Goal: Task Accomplishment & Management: Manage account settings

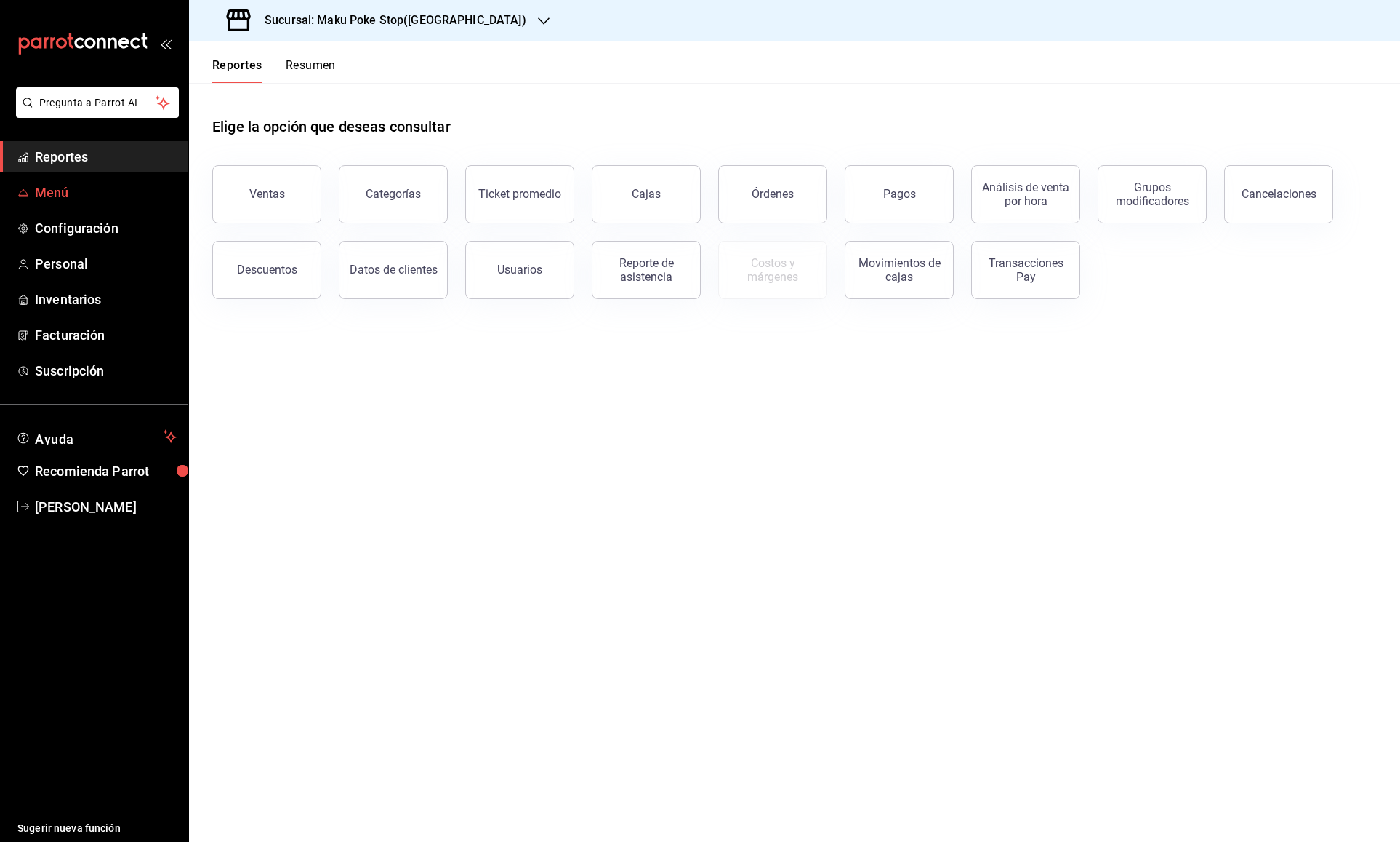
click at [52, 190] on span "Menú" at bounding box center [105, 192] width 142 height 20
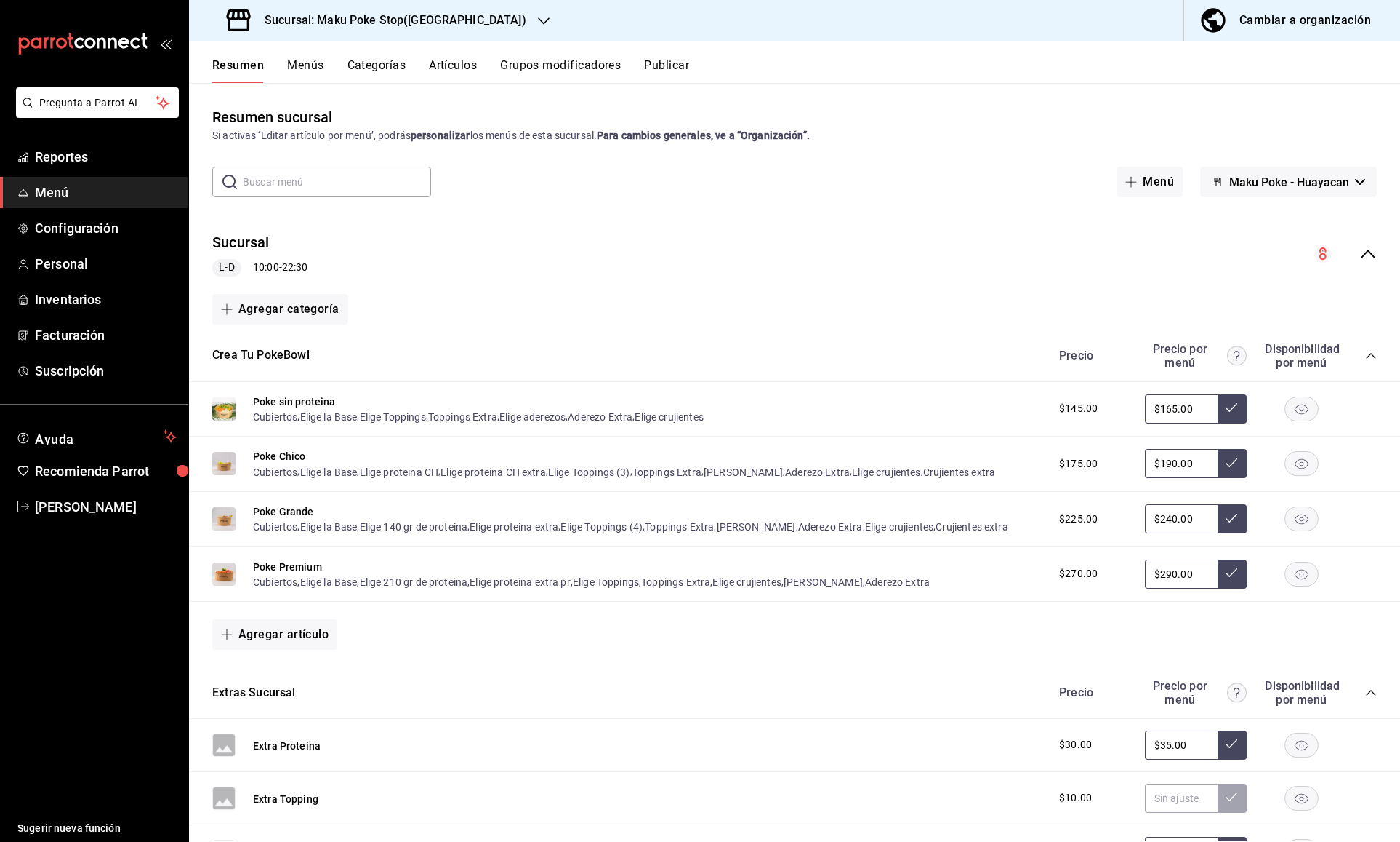
click at [538, 21] on icon "button" at bounding box center [544, 21] width 12 height 12
click at [315, 66] on span "Maku Poke Stop (Bonampak)" at bounding box center [268, 63] width 135 height 16
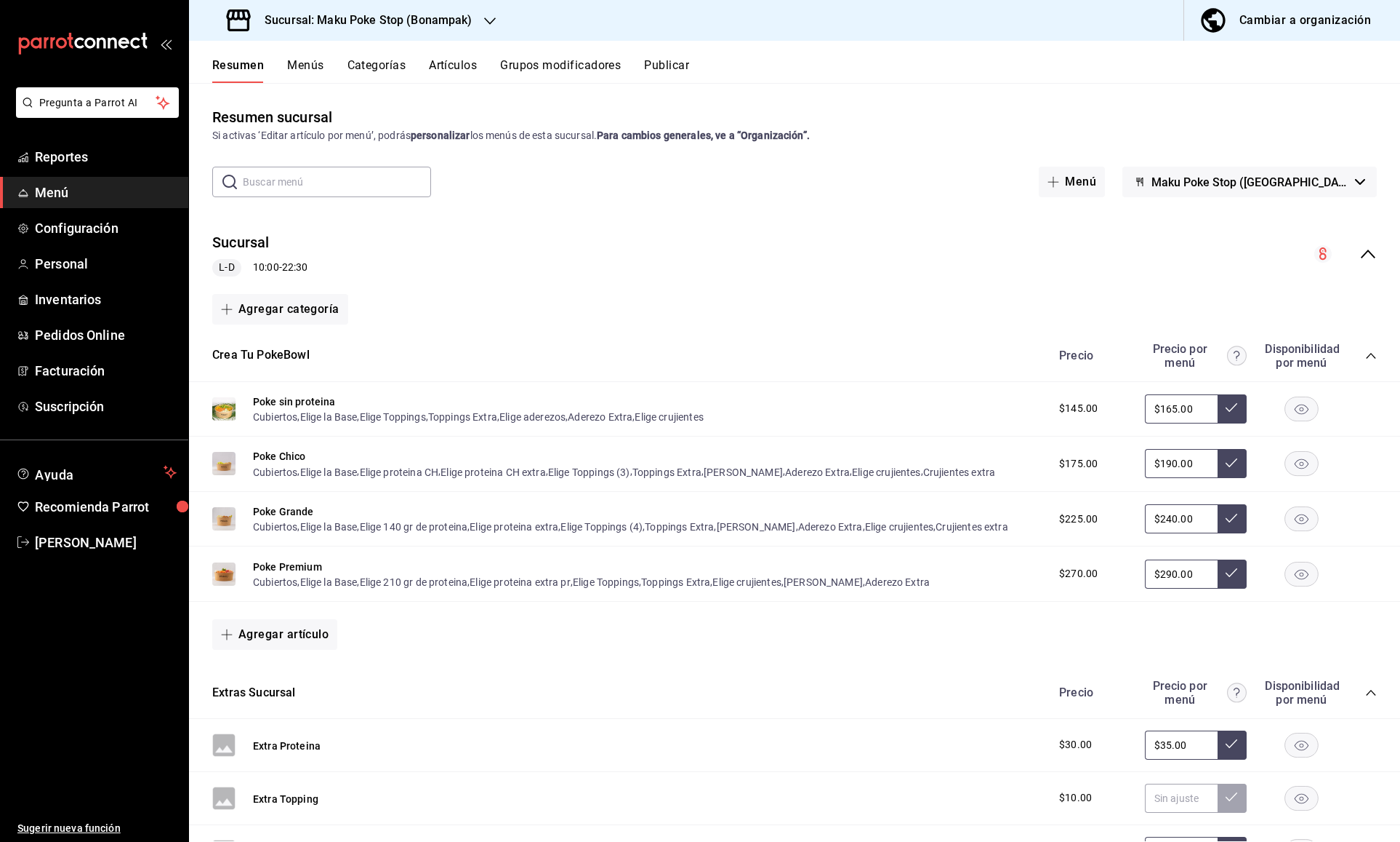
click at [309, 66] on button "Menús" at bounding box center [305, 70] width 36 height 24
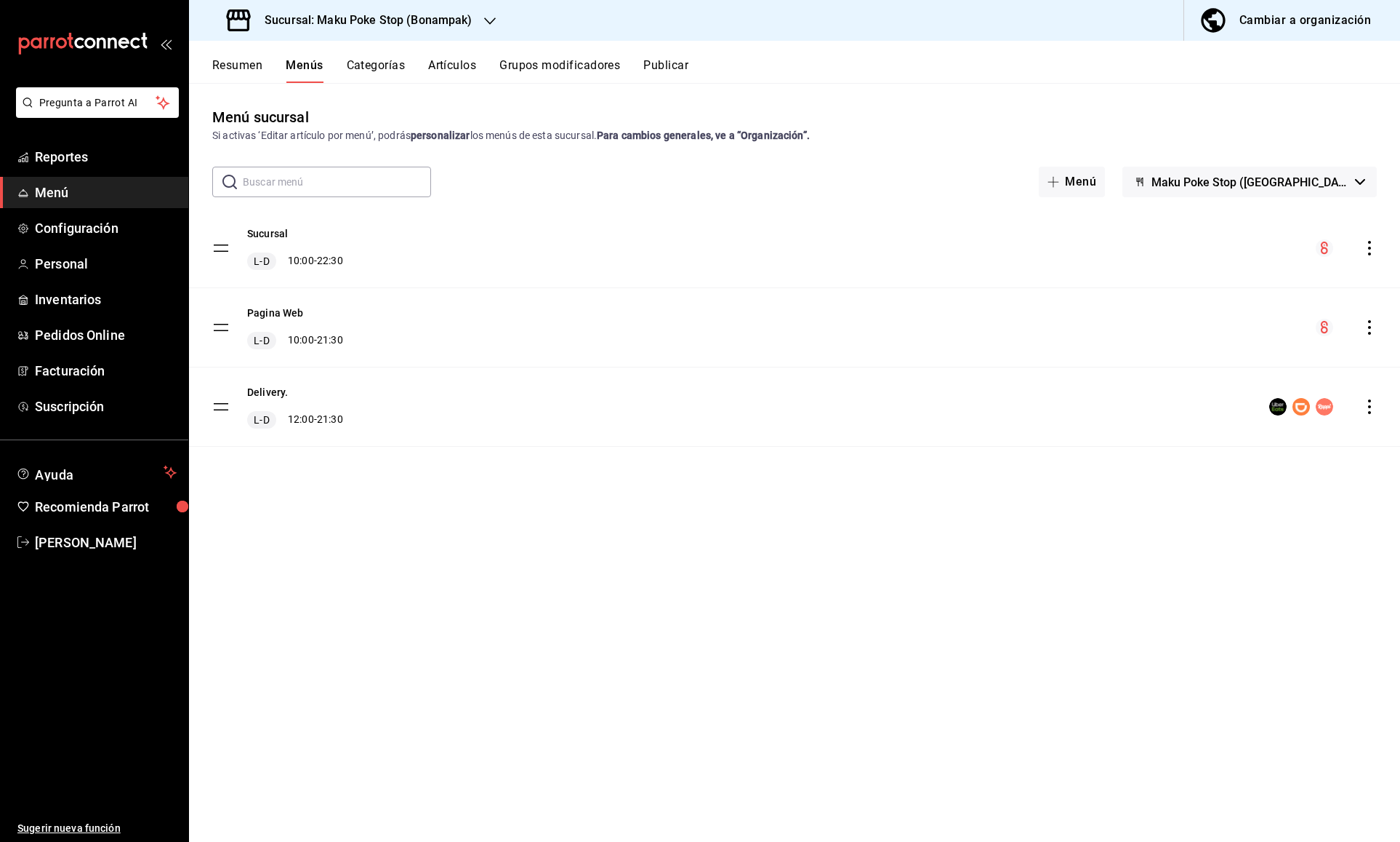
click at [246, 66] on button "Resumen" at bounding box center [236, 70] width 50 height 24
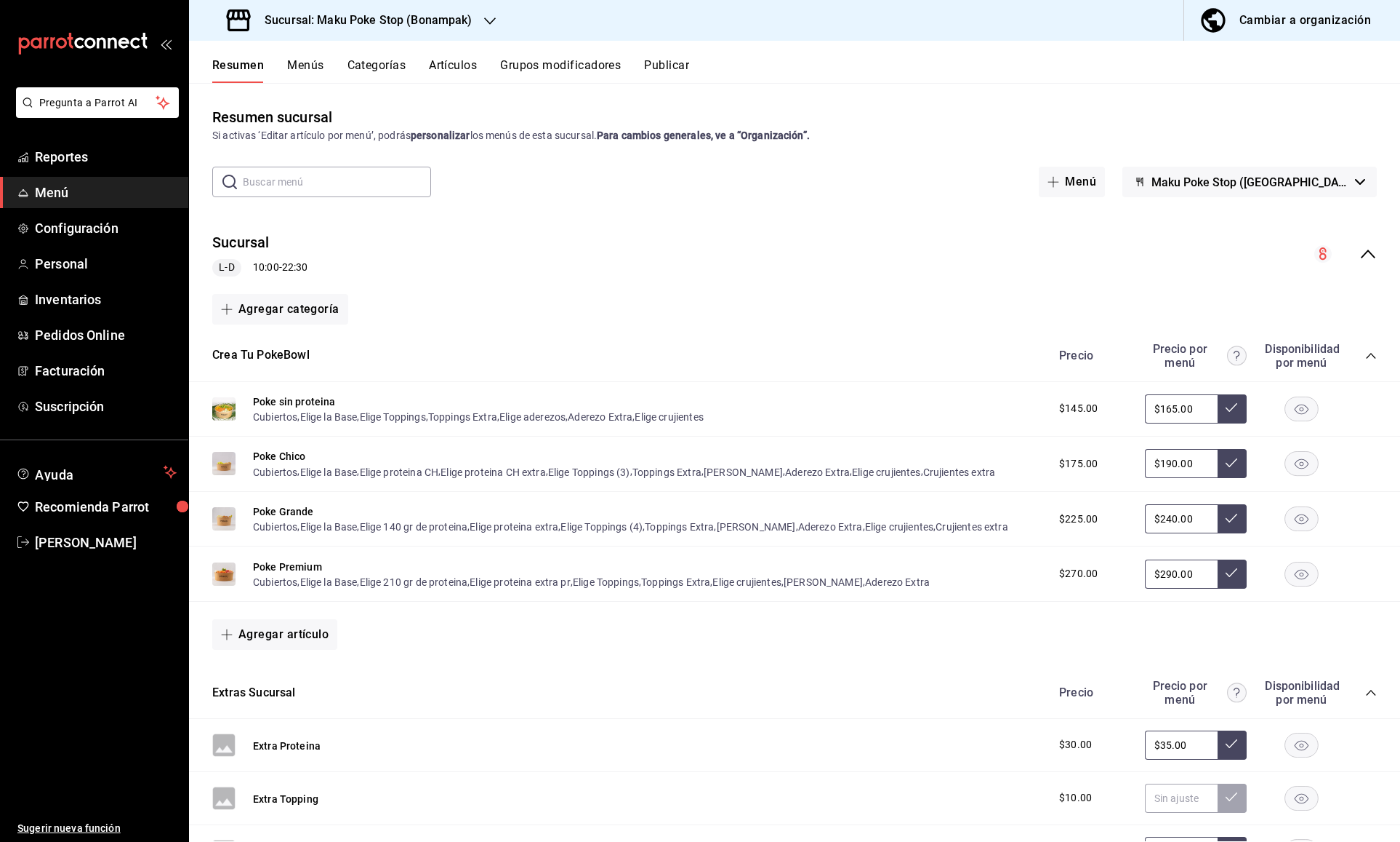
click at [1371, 358] on icon "collapse-category-row" at bounding box center [1372, 356] width 12 height 12
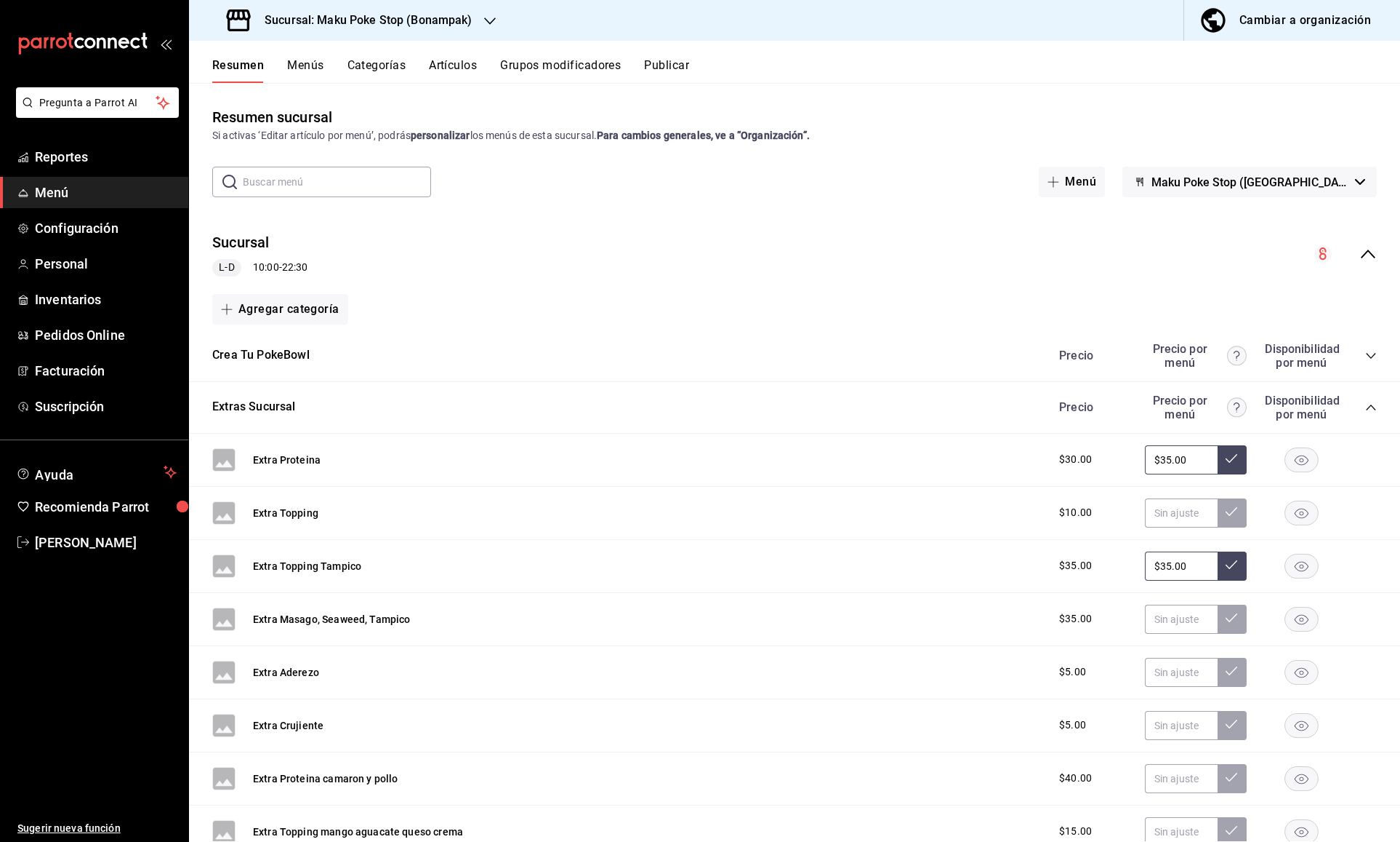
click at [1372, 411] on icon "collapse-category-row" at bounding box center [1372, 407] width 12 height 12
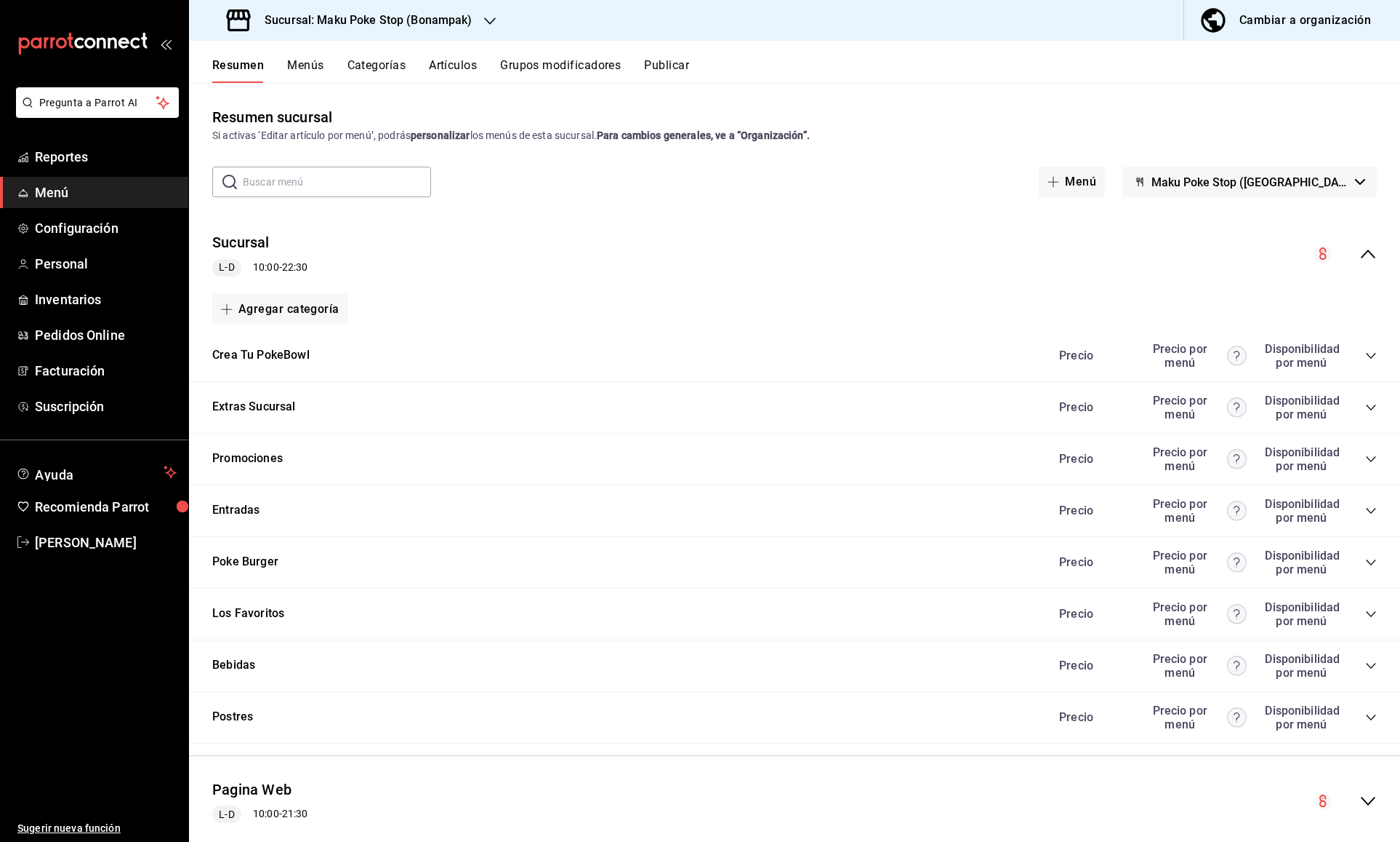
click at [1370, 455] on icon "collapse-category-row" at bounding box center [1372, 459] width 12 height 12
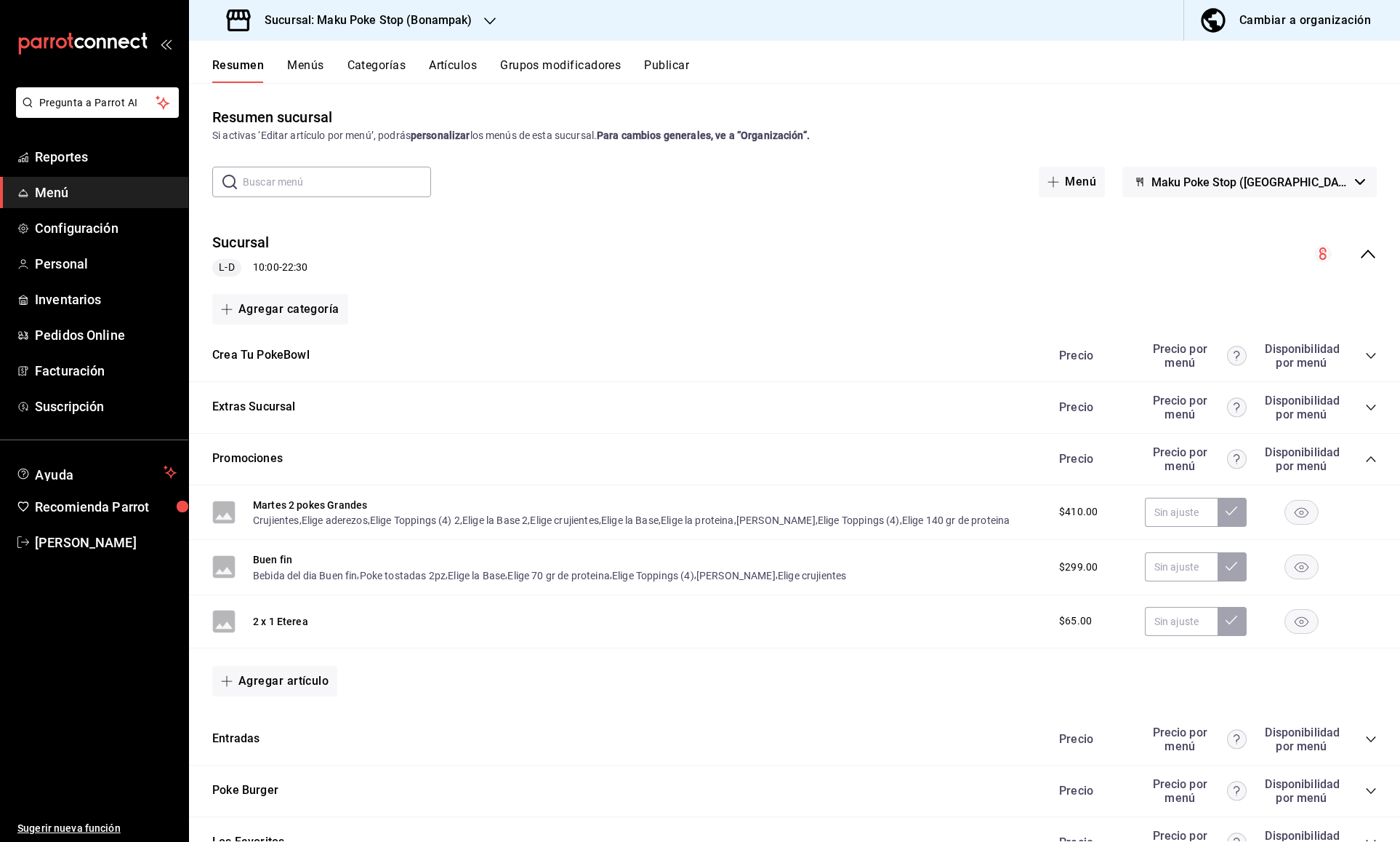
click at [1302, 621] on rect "button" at bounding box center [1302, 620] width 33 height 24
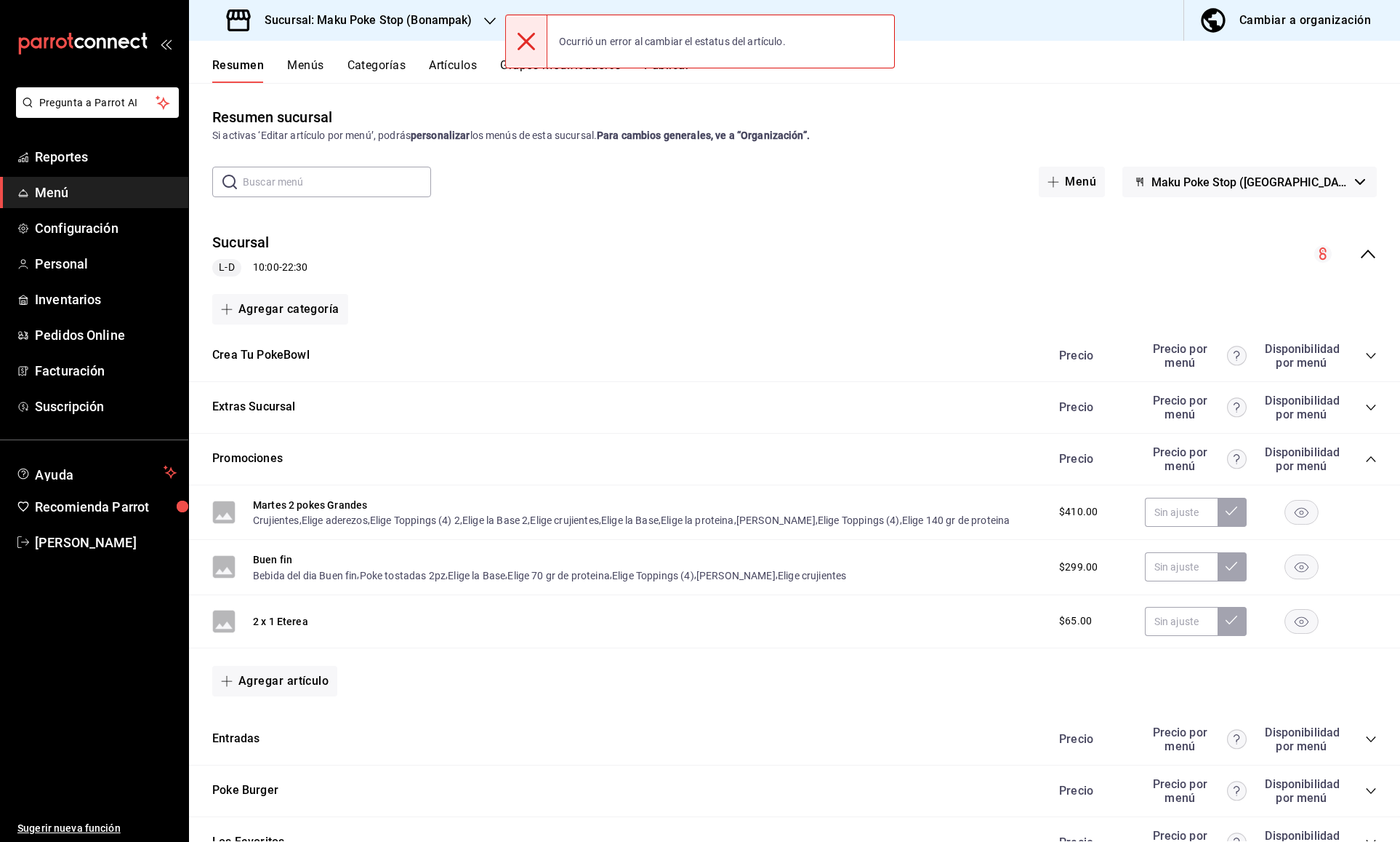
click at [1301, 623] on rect "button" at bounding box center [1302, 620] width 33 height 24
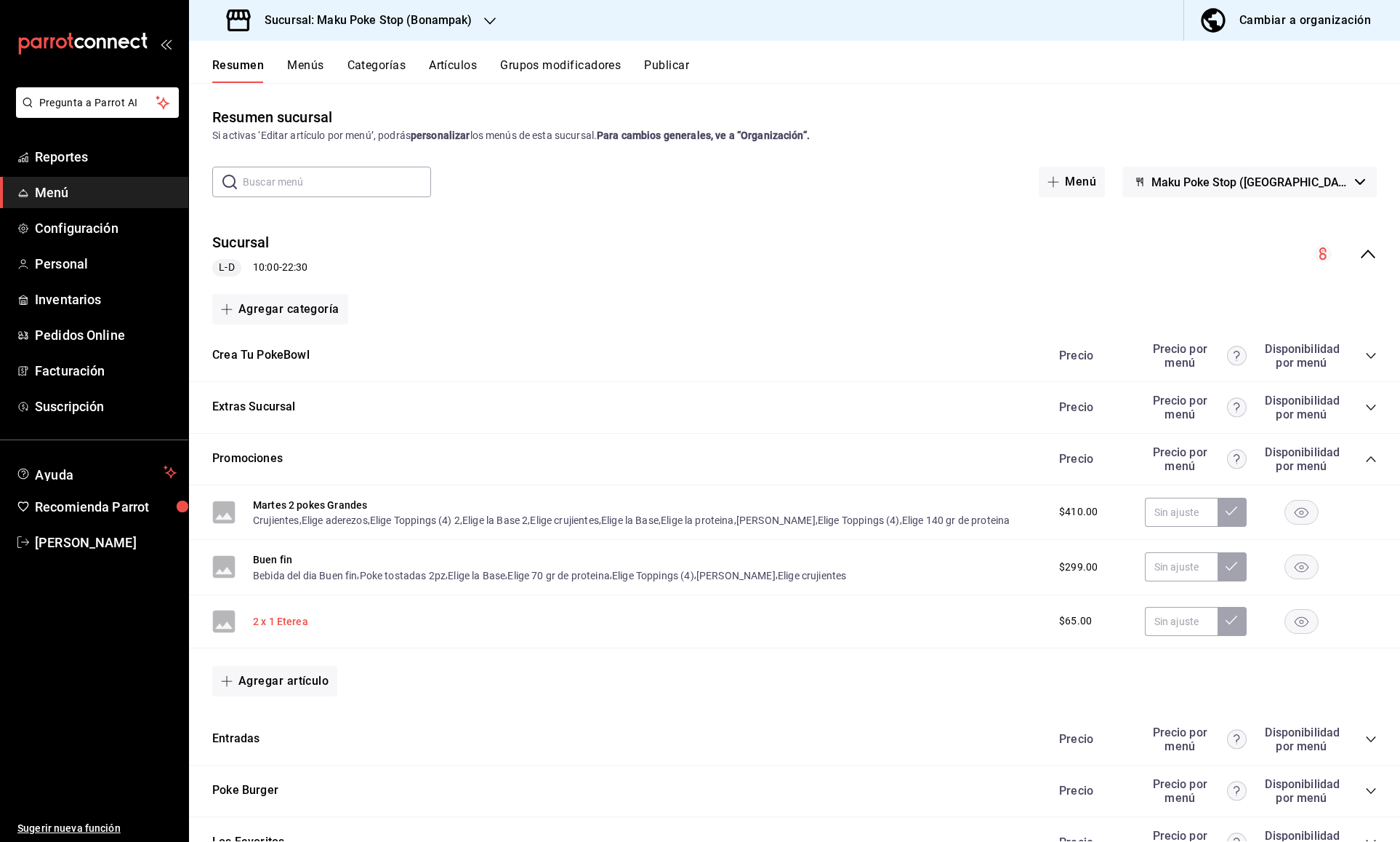
click at [279, 617] on button "2 x 1 Eterea" at bounding box center [280, 621] width 56 height 15
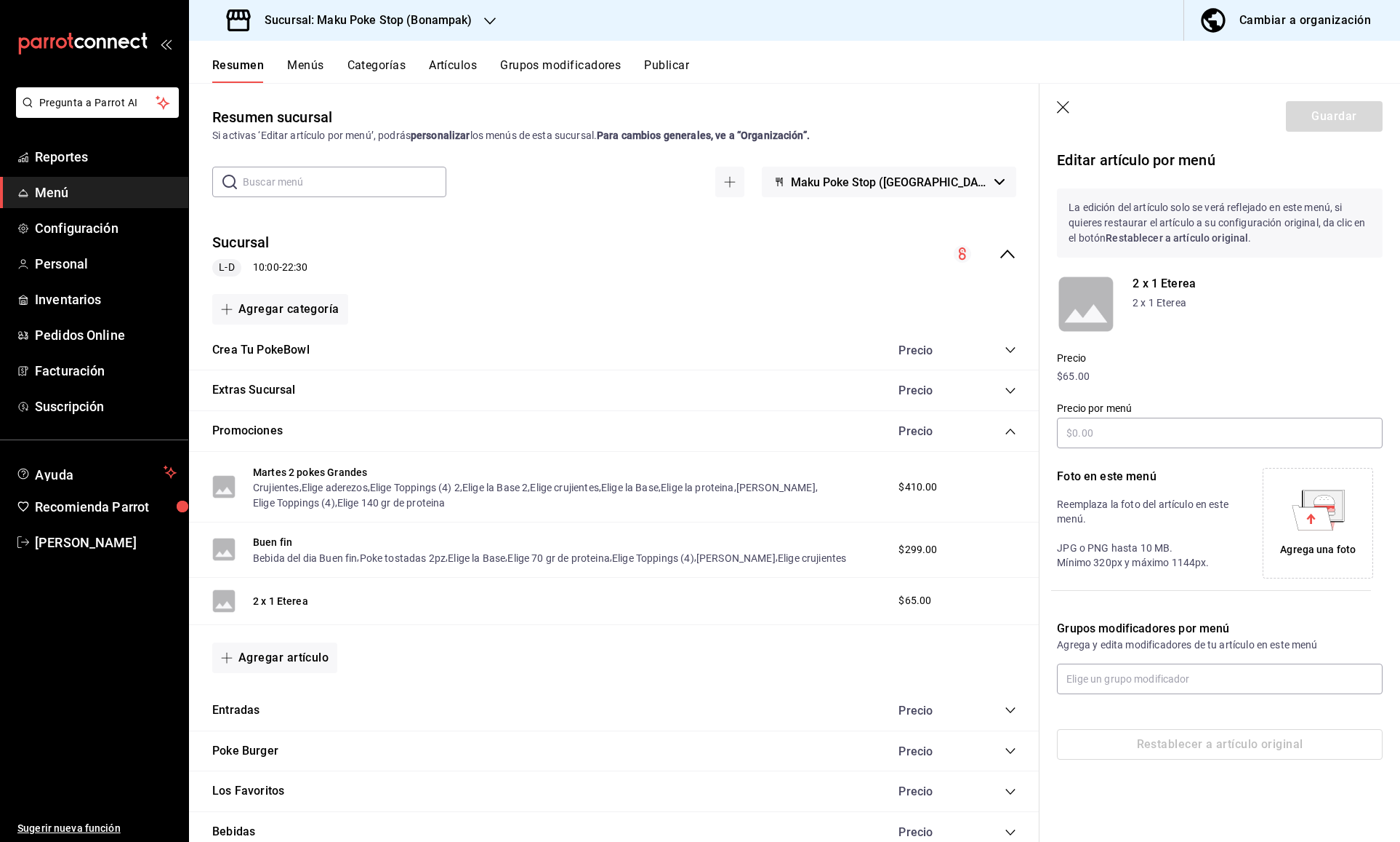
click at [1065, 107] on icon "button" at bounding box center [1064, 108] width 15 height 15
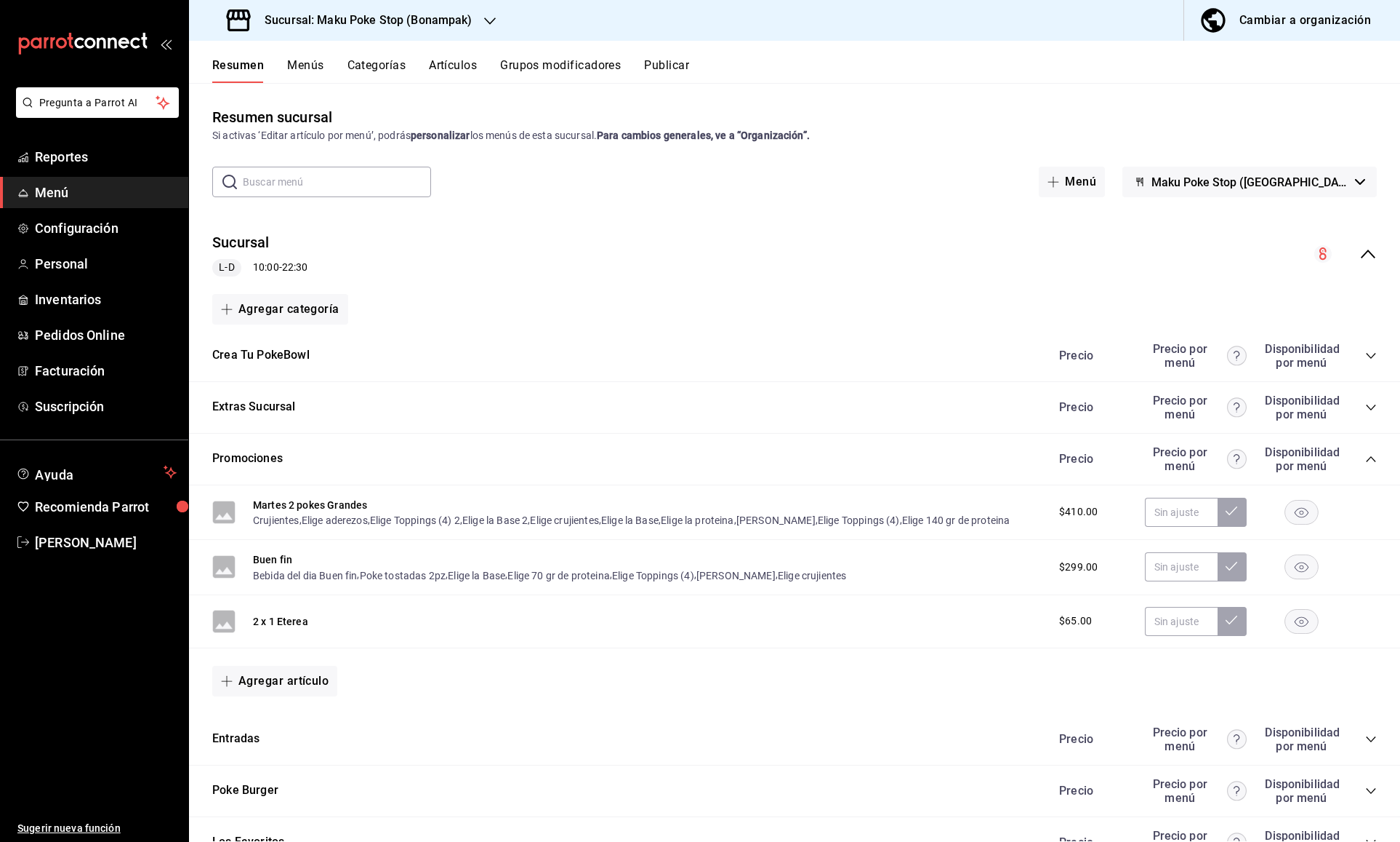
click at [1368, 460] on icon "collapse-category-row" at bounding box center [1371, 459] width 10 height 6
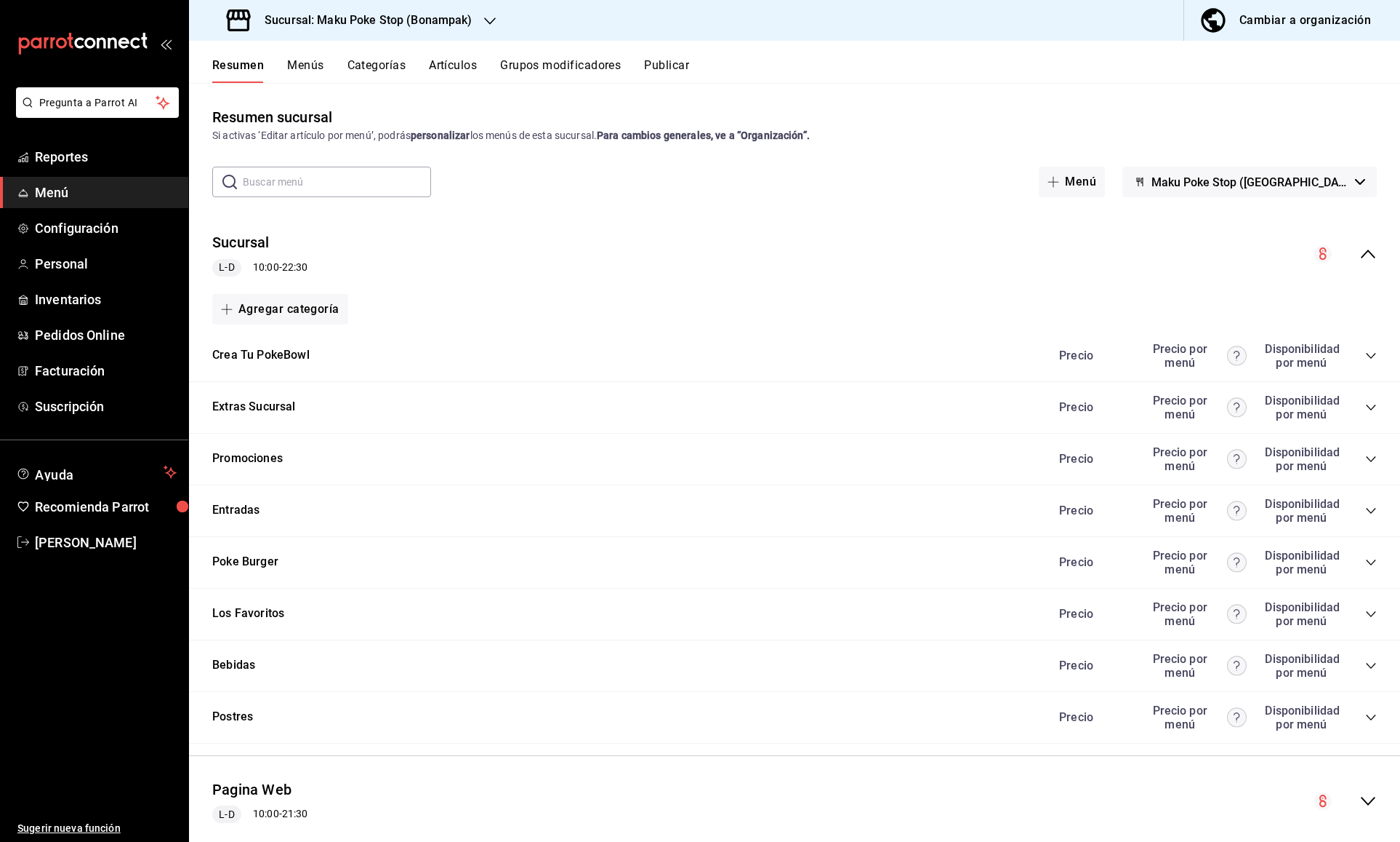
click at [1368, 460] on icon "collapse-category-row" at bounding box center [1372, 459] width 12 height 12
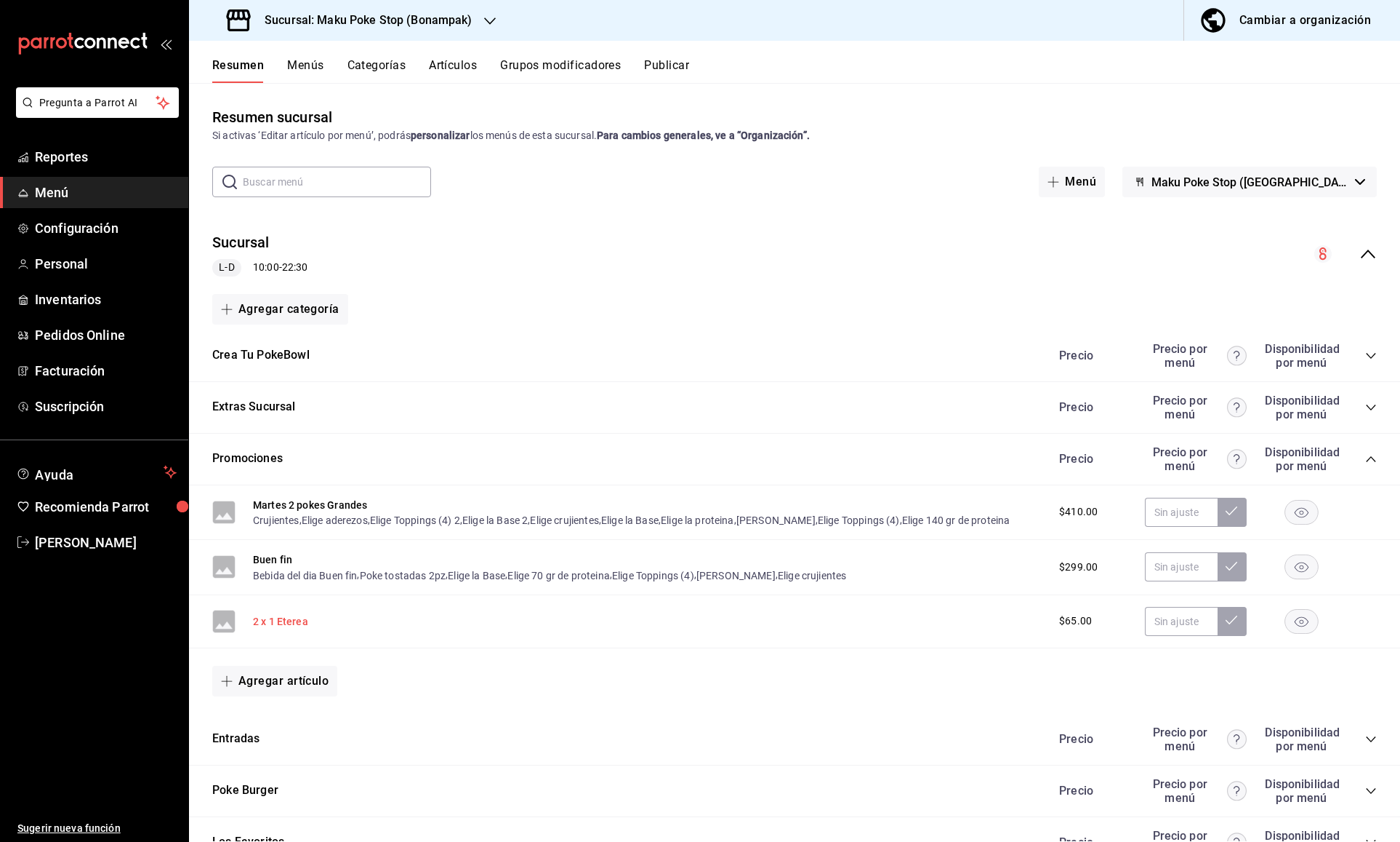
click at [278, 622] on button "2 x 1 Eterea" at bounding box center [280, 621] width 56 height 15
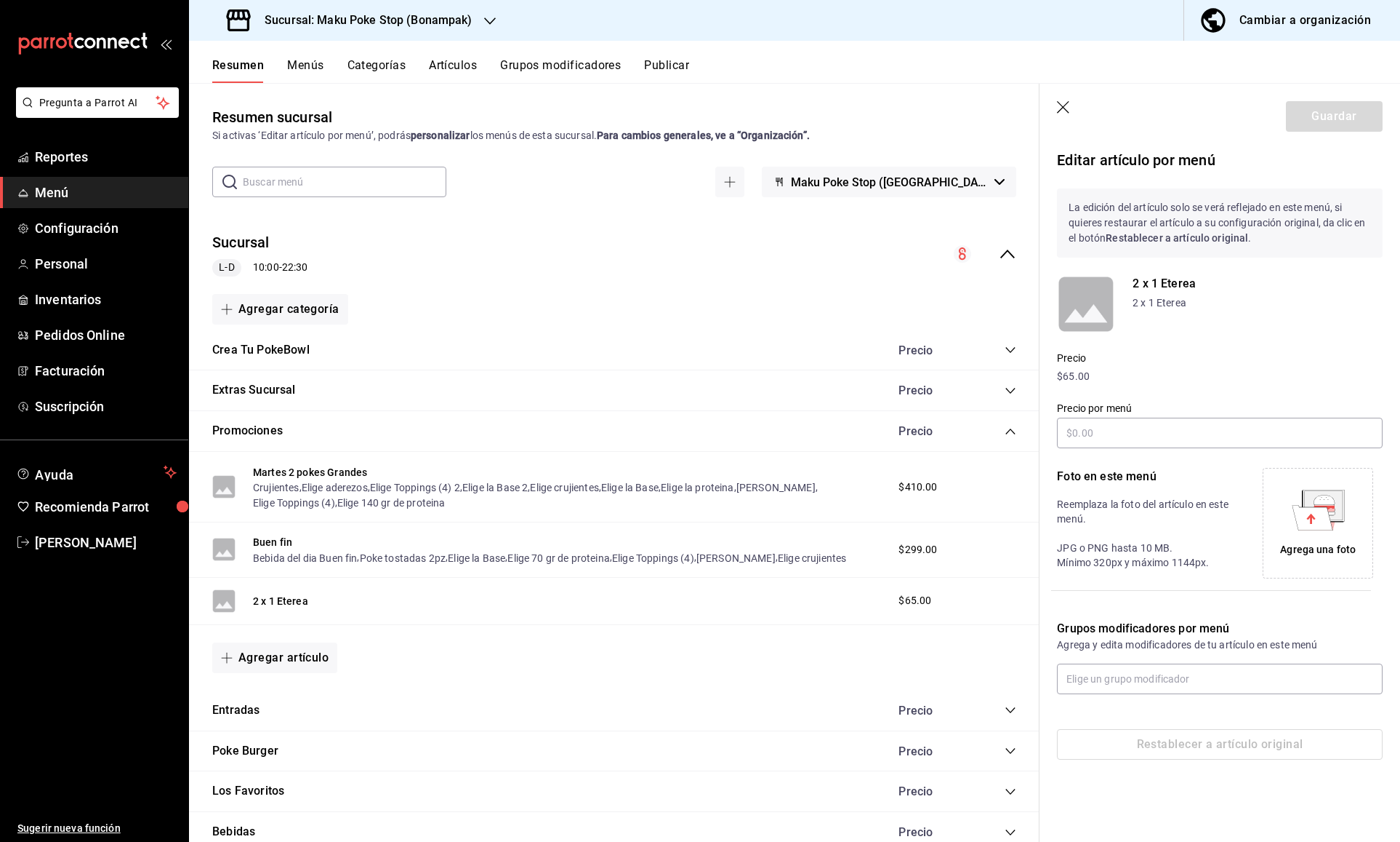
click at [1064, 107] on icon "button" at bounding box center [1063, 107] width 13 height 13
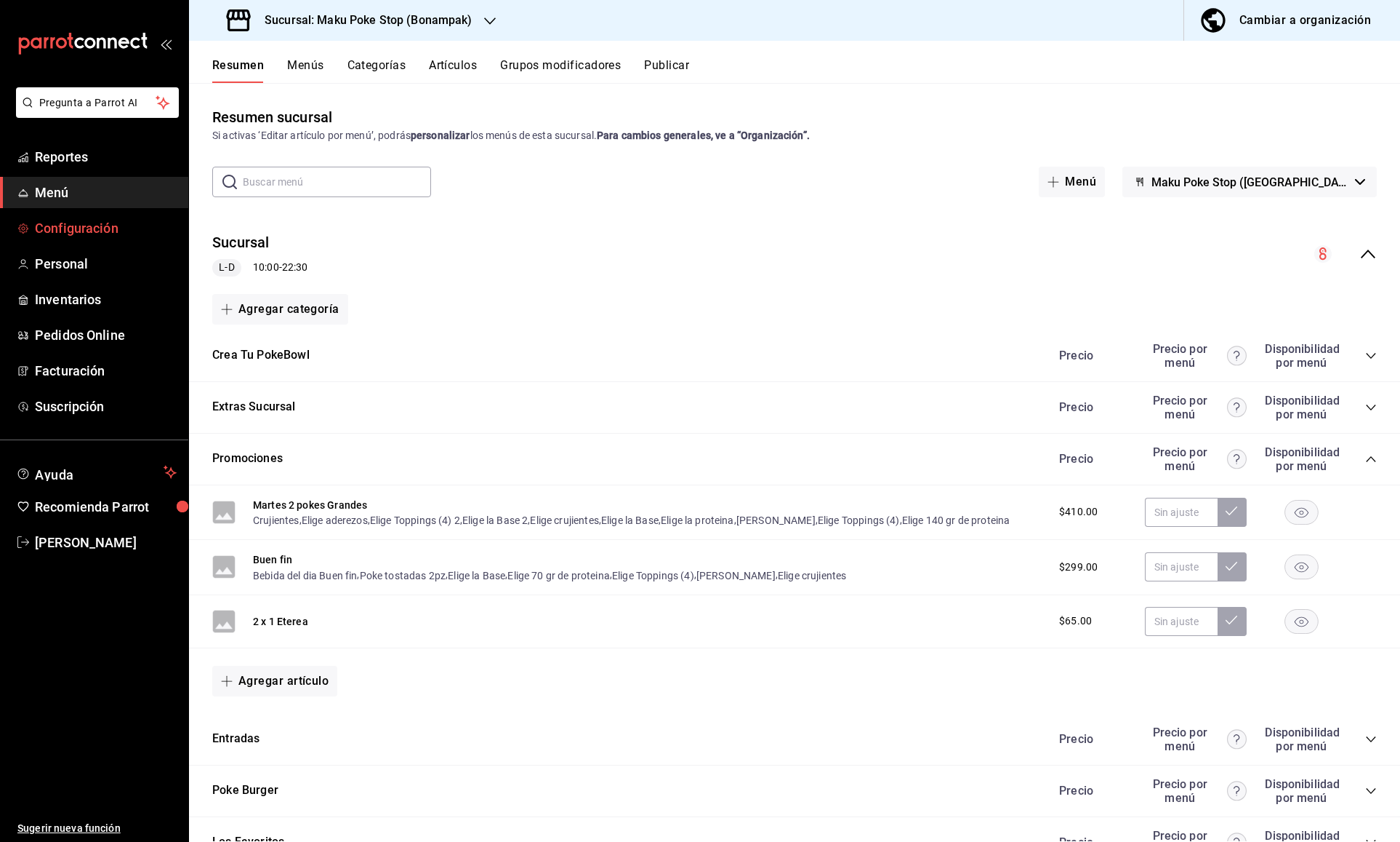
click at [59, 224] on span "Configuración" at bounding box center [105, 228] width 142 height 20
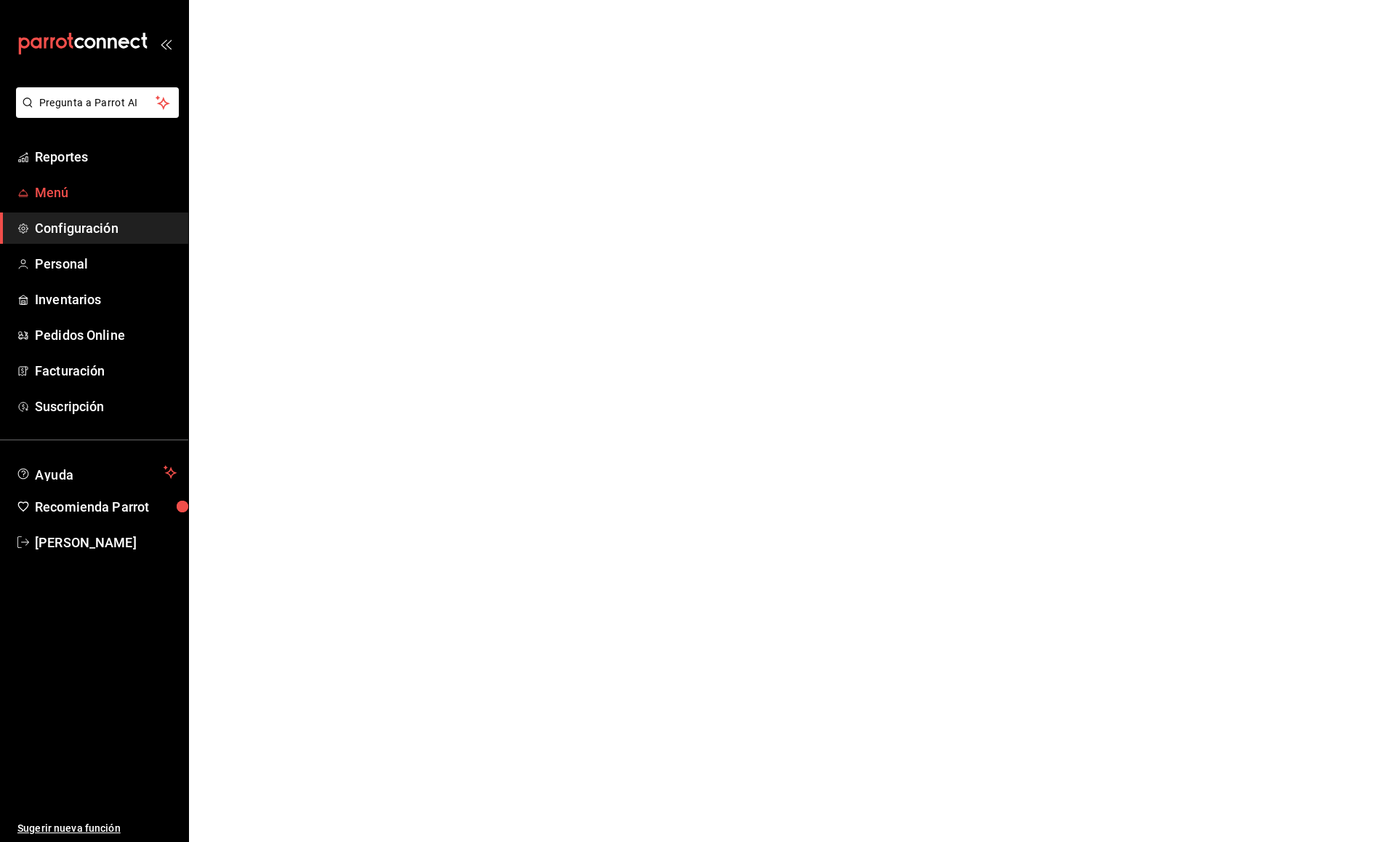
click at [60, 195] on span "Menú" at bounding box center [105, 192] width 142 height 20
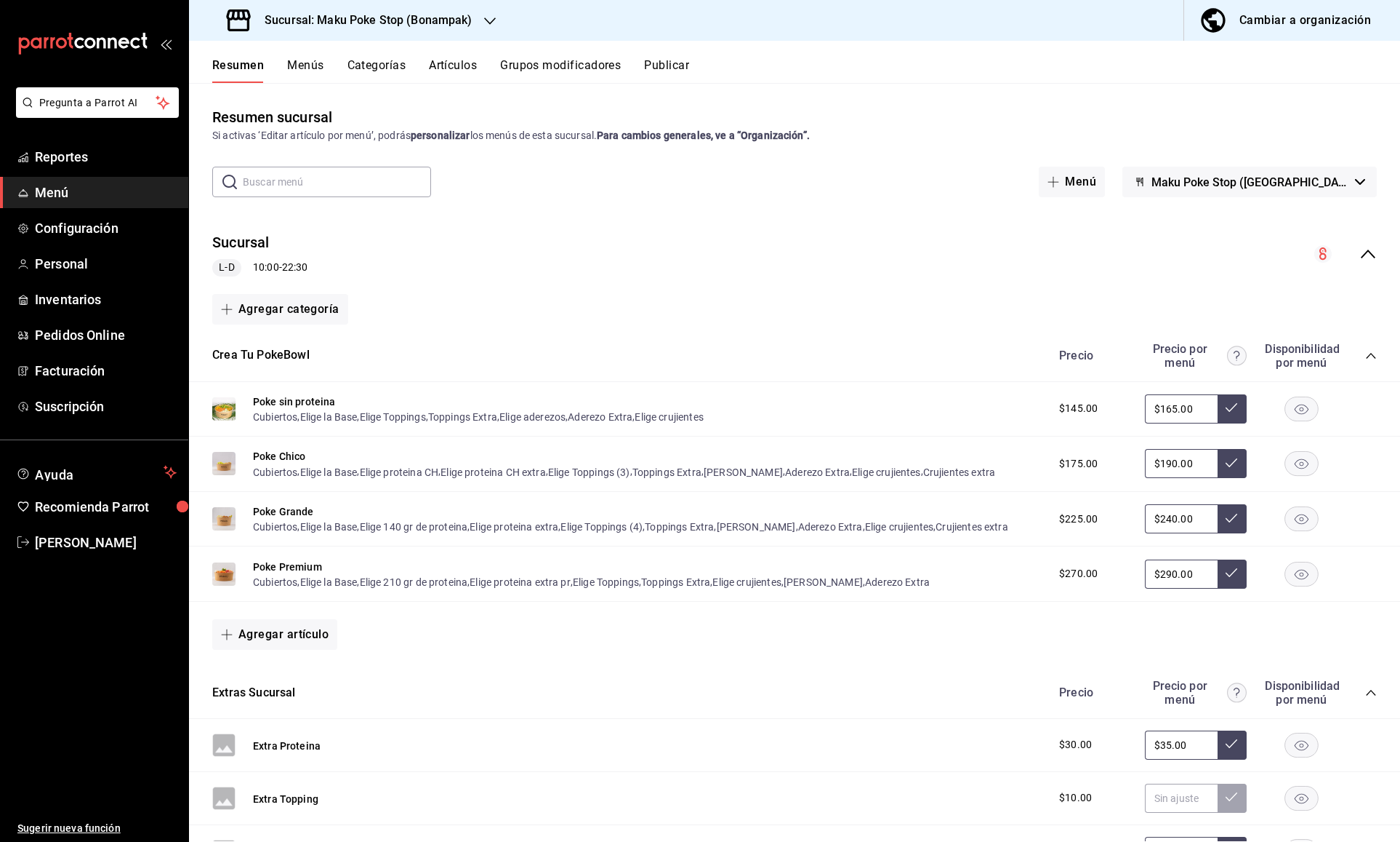
click at [1372, 255] on icon "collapse-menu-row" at bounding box center [1368, 253] width 15 height 9
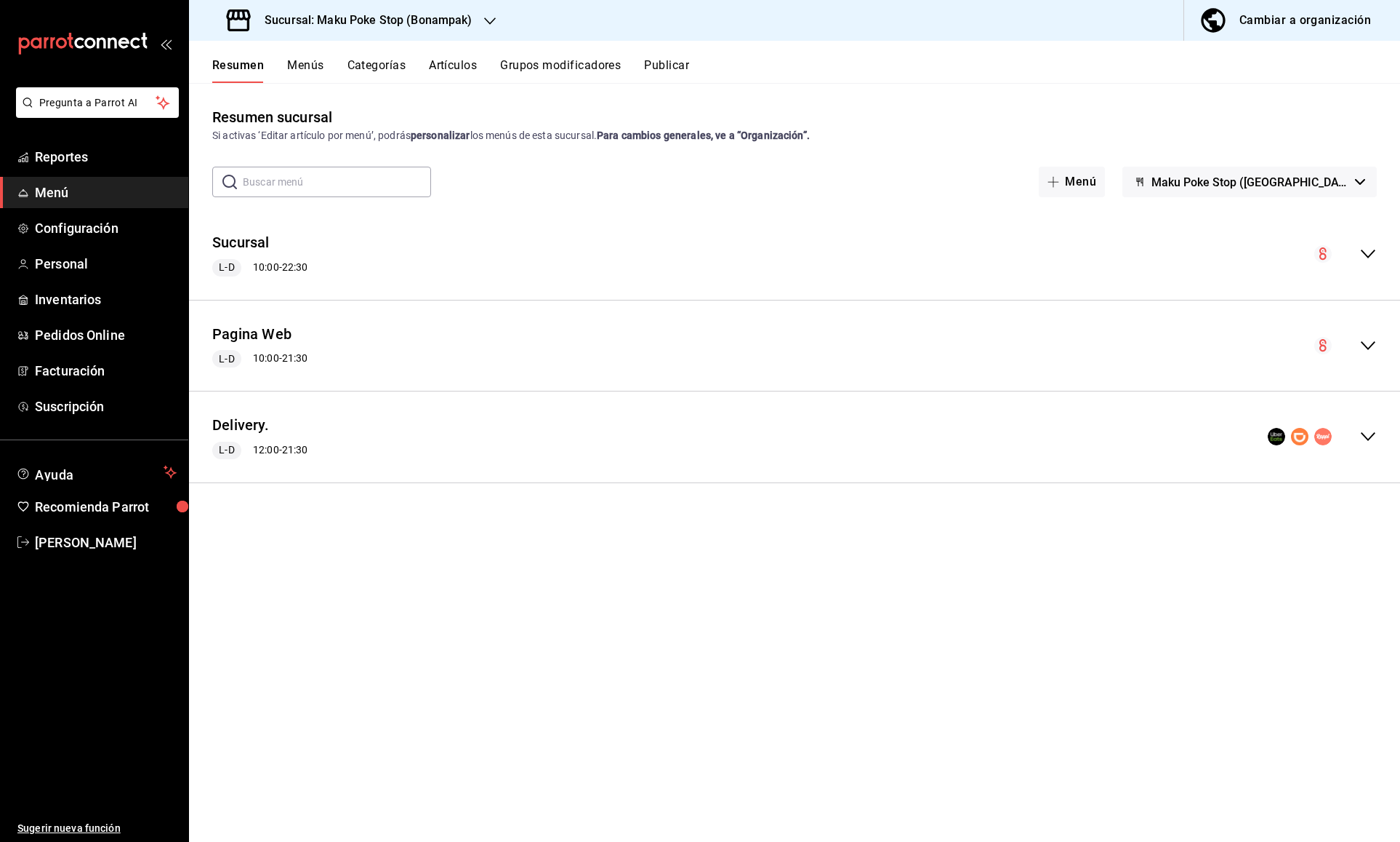
click at [304, 69] on button "Menús" at bounding box center [305, 70] width 36 height 24
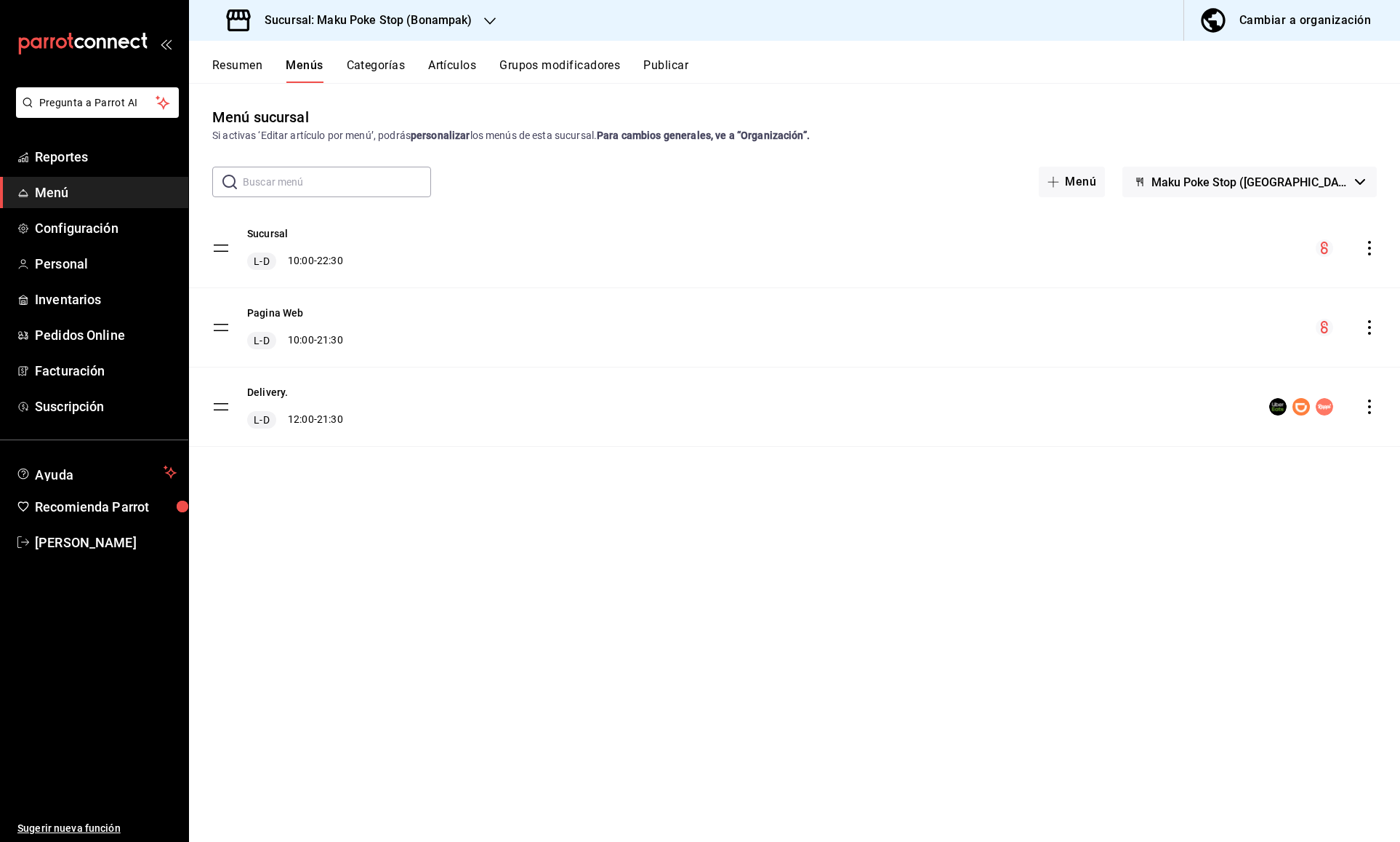
click at [252, 62] on button "Resumen" at bounding box center [236, 70] width 50 height 24
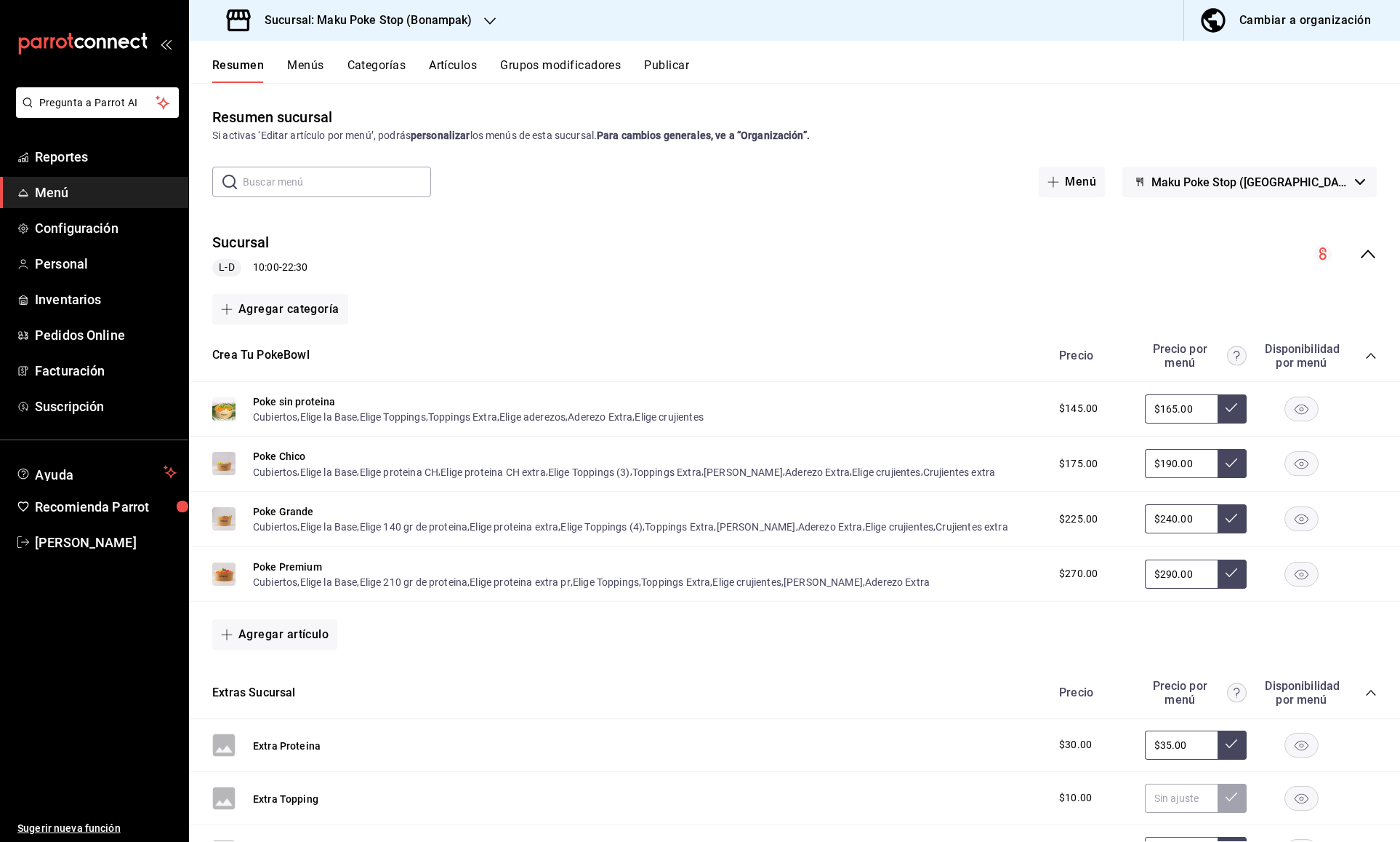
click at [1370, 252] on icon "collapse-menu-row" at bounding box center [1368, 253] width 15 height 9
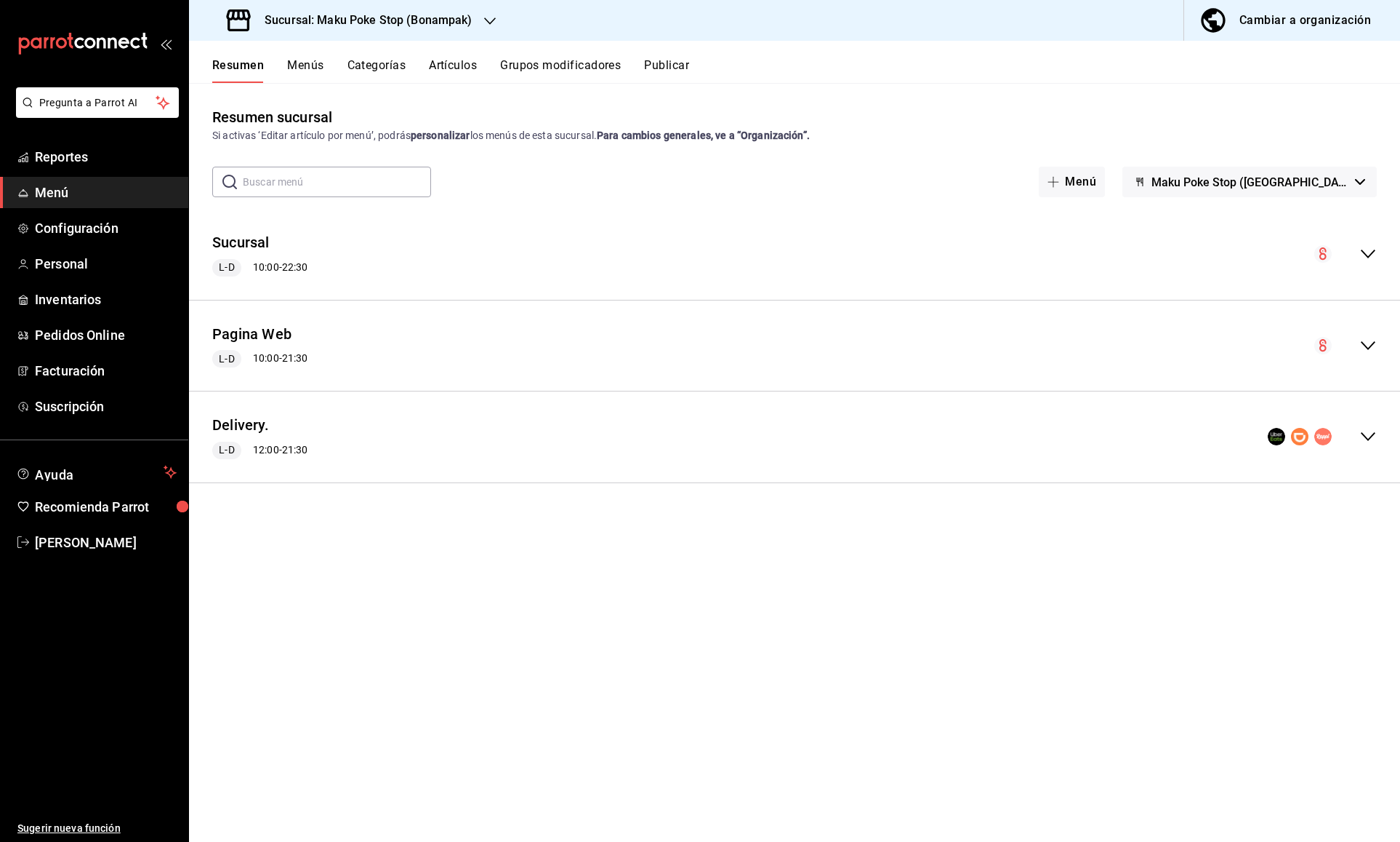
click at [1367, 249] on icon "collapse-menu-row" at bounding box center [1369, 254] width 18 height 18
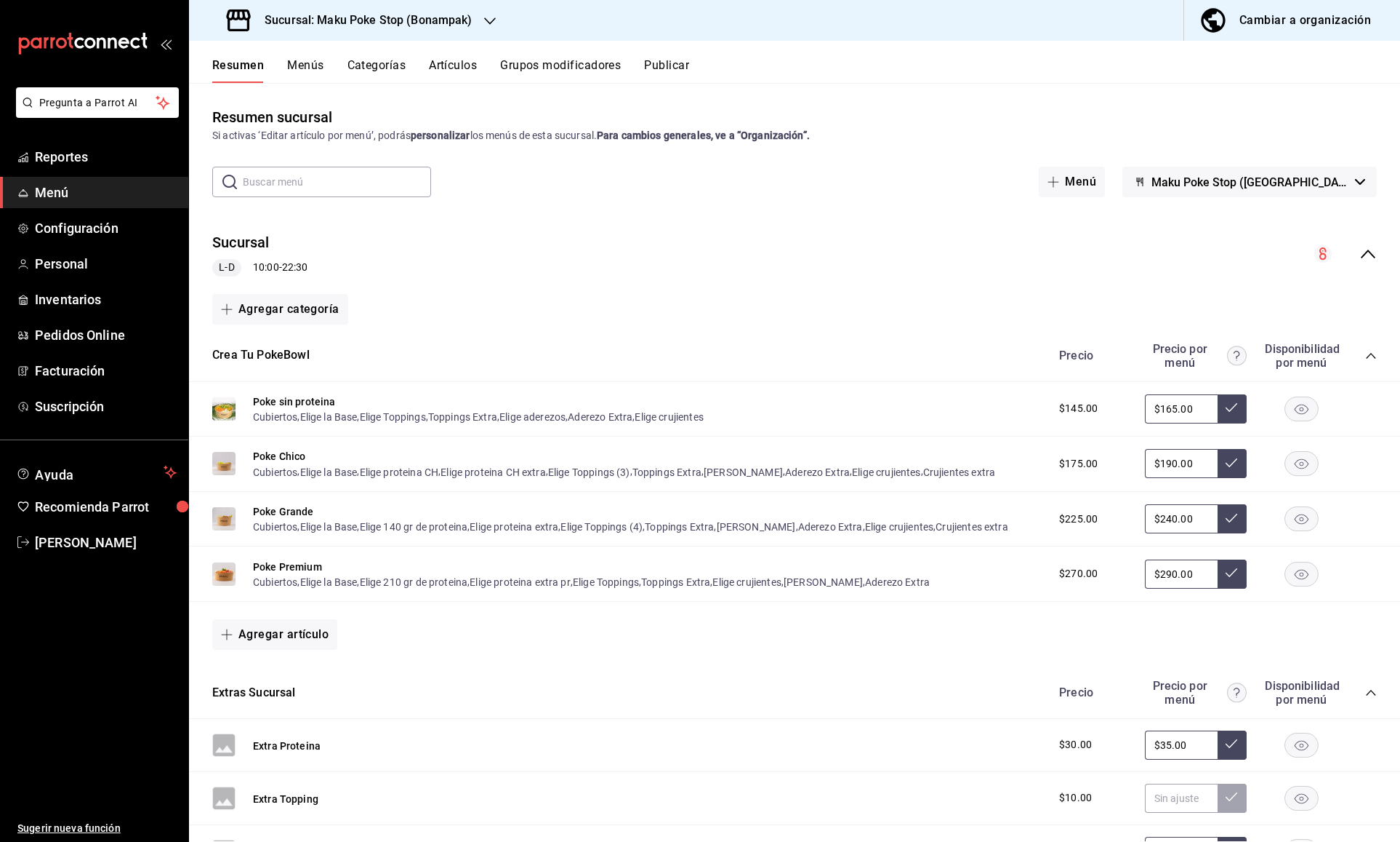
click at [1369, 358] on icon "collapse-category-row" at bounding box center [1372, 356] width 12 height 12
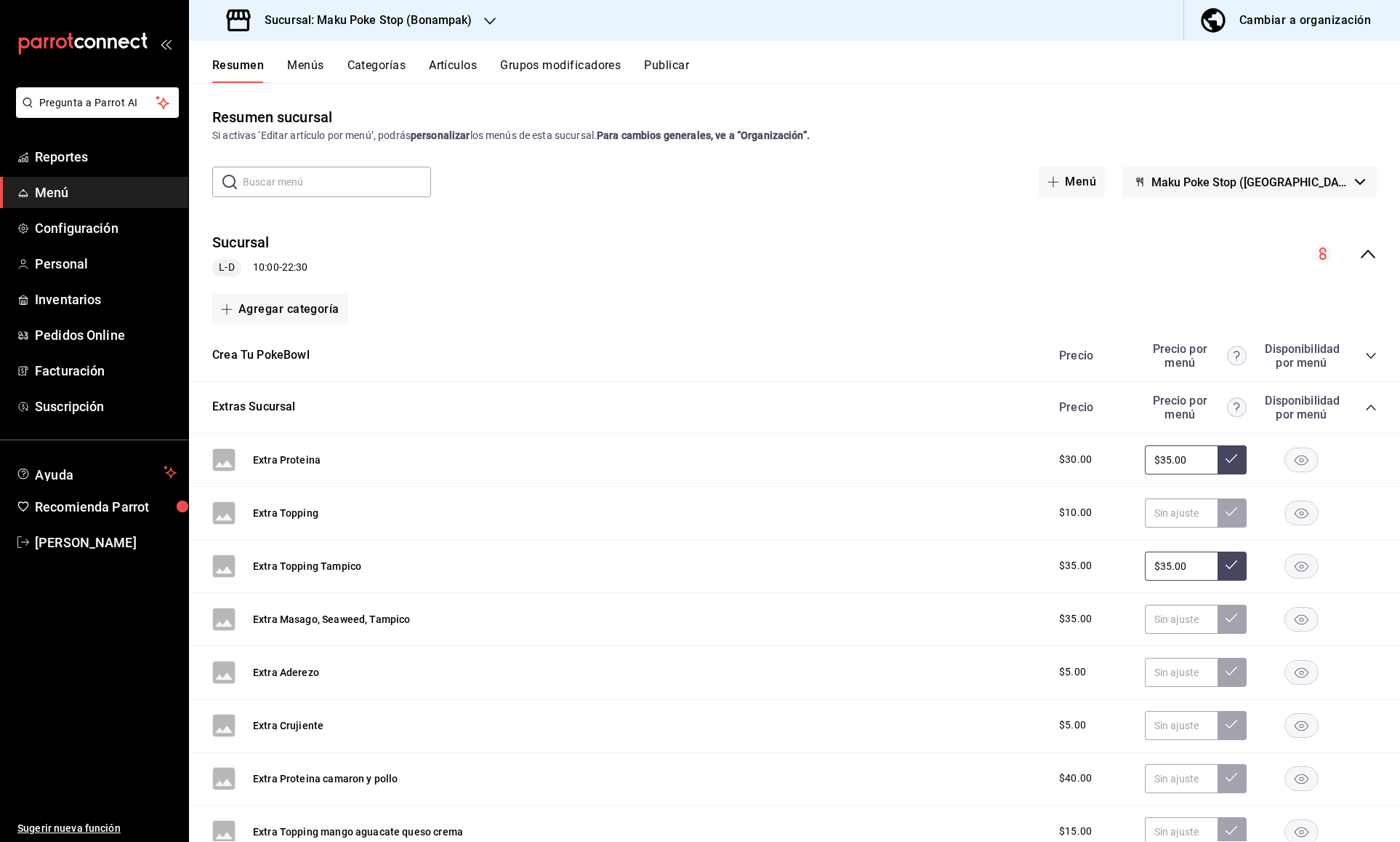
click at [1376, 407] on icon "collapse-category-row" at bounding box center [1372, 407] width 12 height 12
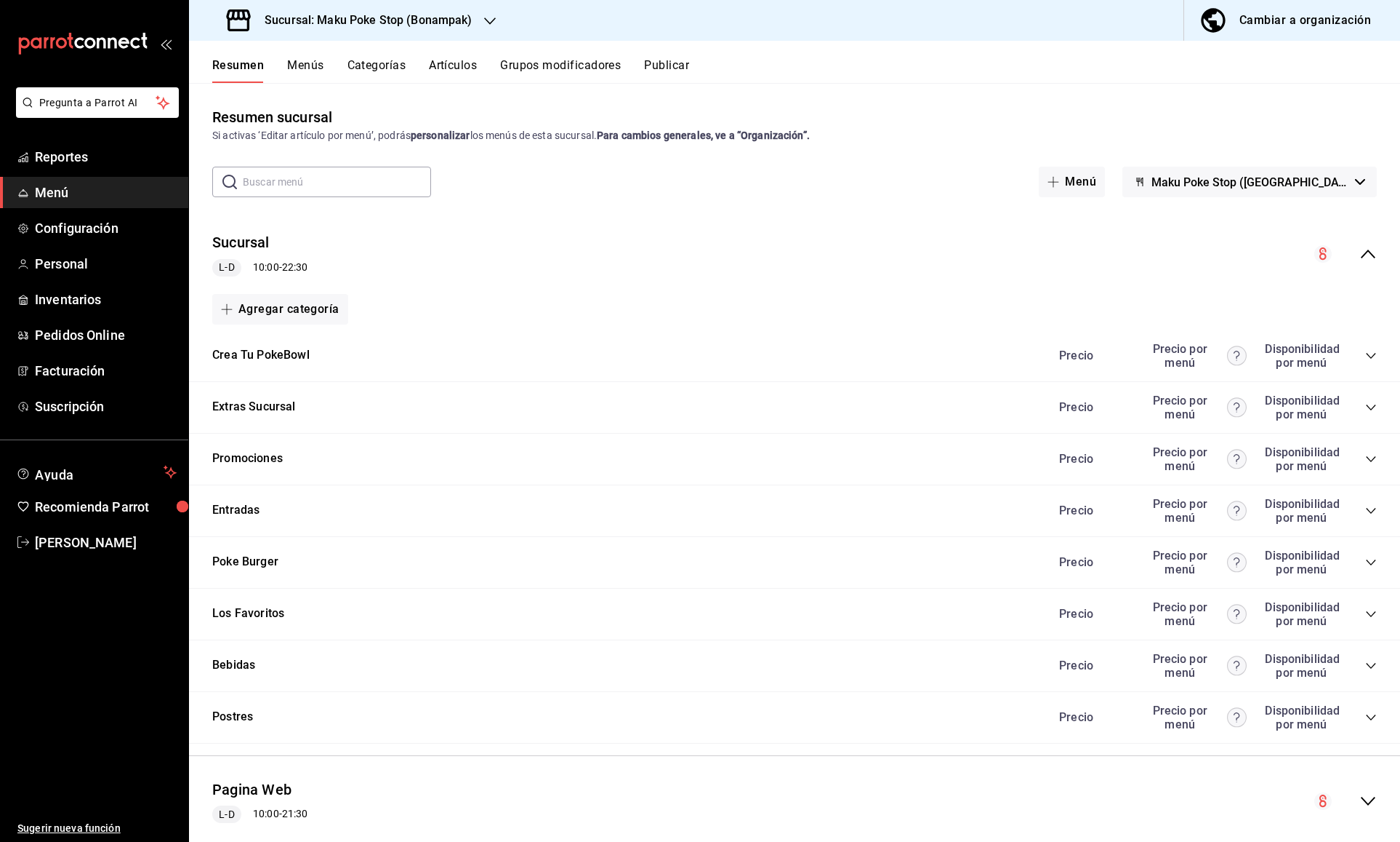
click at [1371, 457] on icon "collapse-category-row" at bounding box center [1372, 459] width 12 height 12
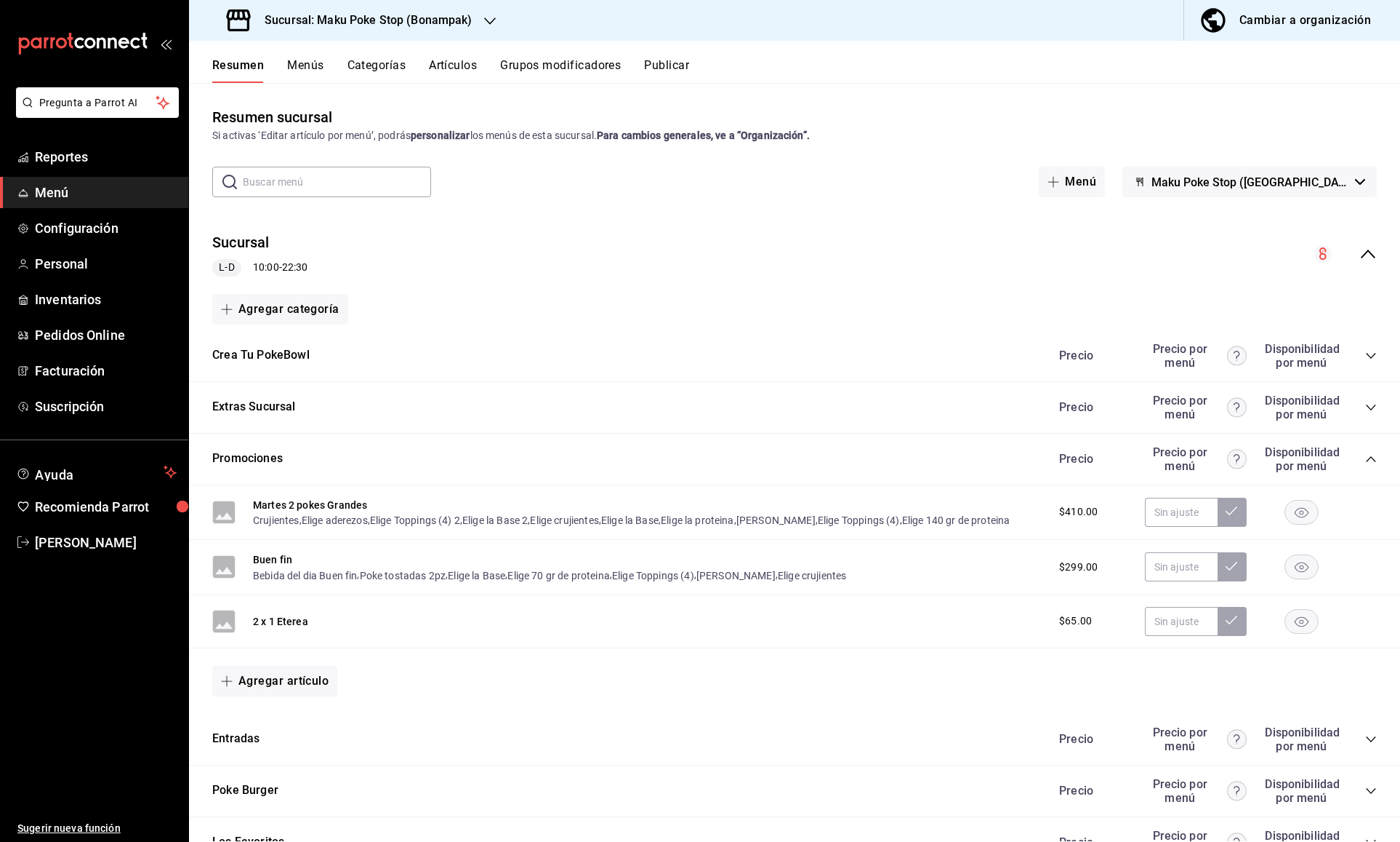
click at [1300, 620] on rect "button" at bounding box center [1302, 620] width 33 height 24
click at [72, 540] on span "[PERSON_NAME]" at bounding box center [105, 542] width 142 height 20
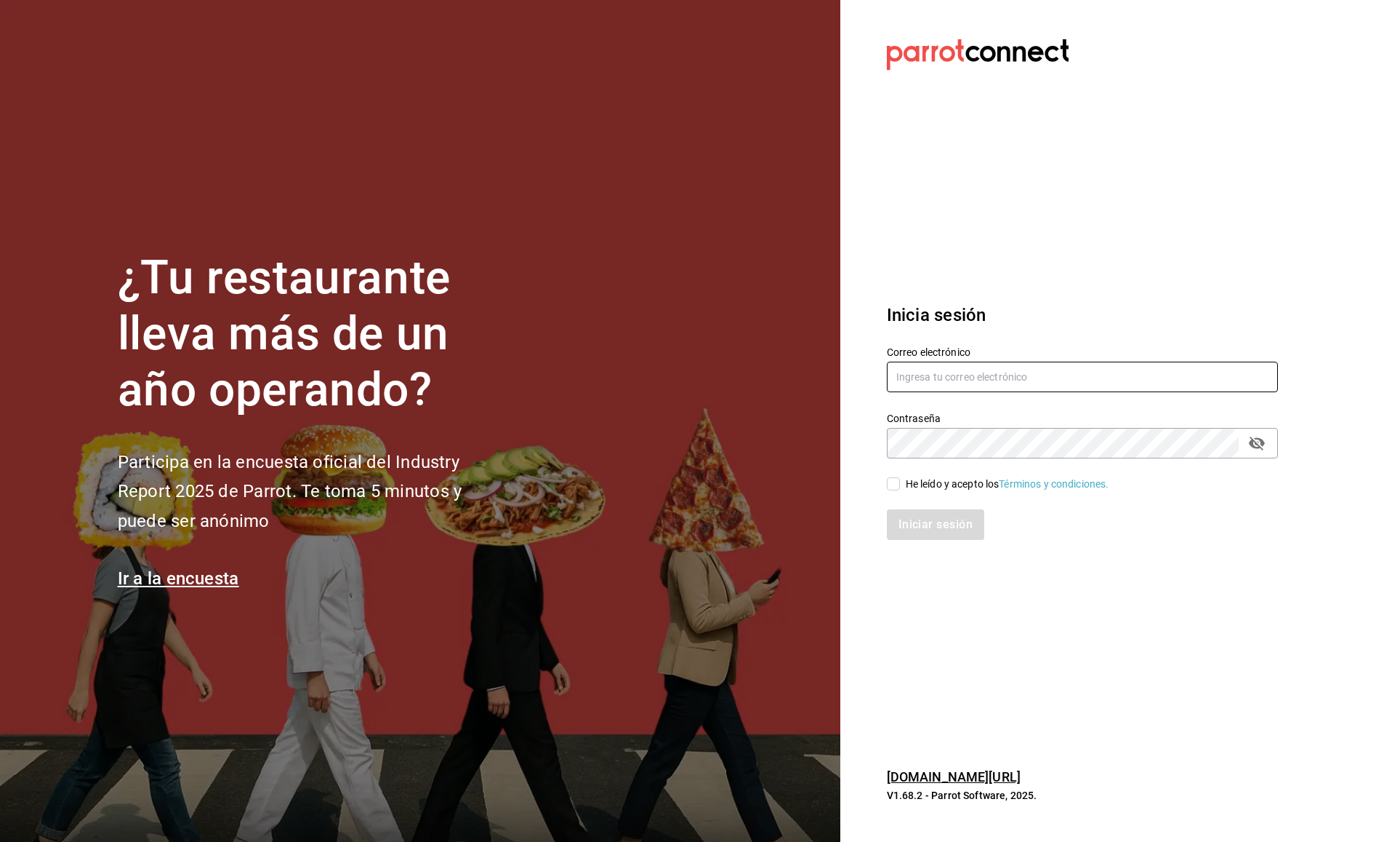
type input "[EMAIL_ADDRESS][DOMAIN_NAME]"
click at [897, 484] on input "He leído y acepto los Términos y condiciones." at bounding box center [893, 484] width 13 height 13
checkbox input "true"
click at [946, 523] on button "Iniciar sesión" at bounding box center [936, 524] width 99 height 30
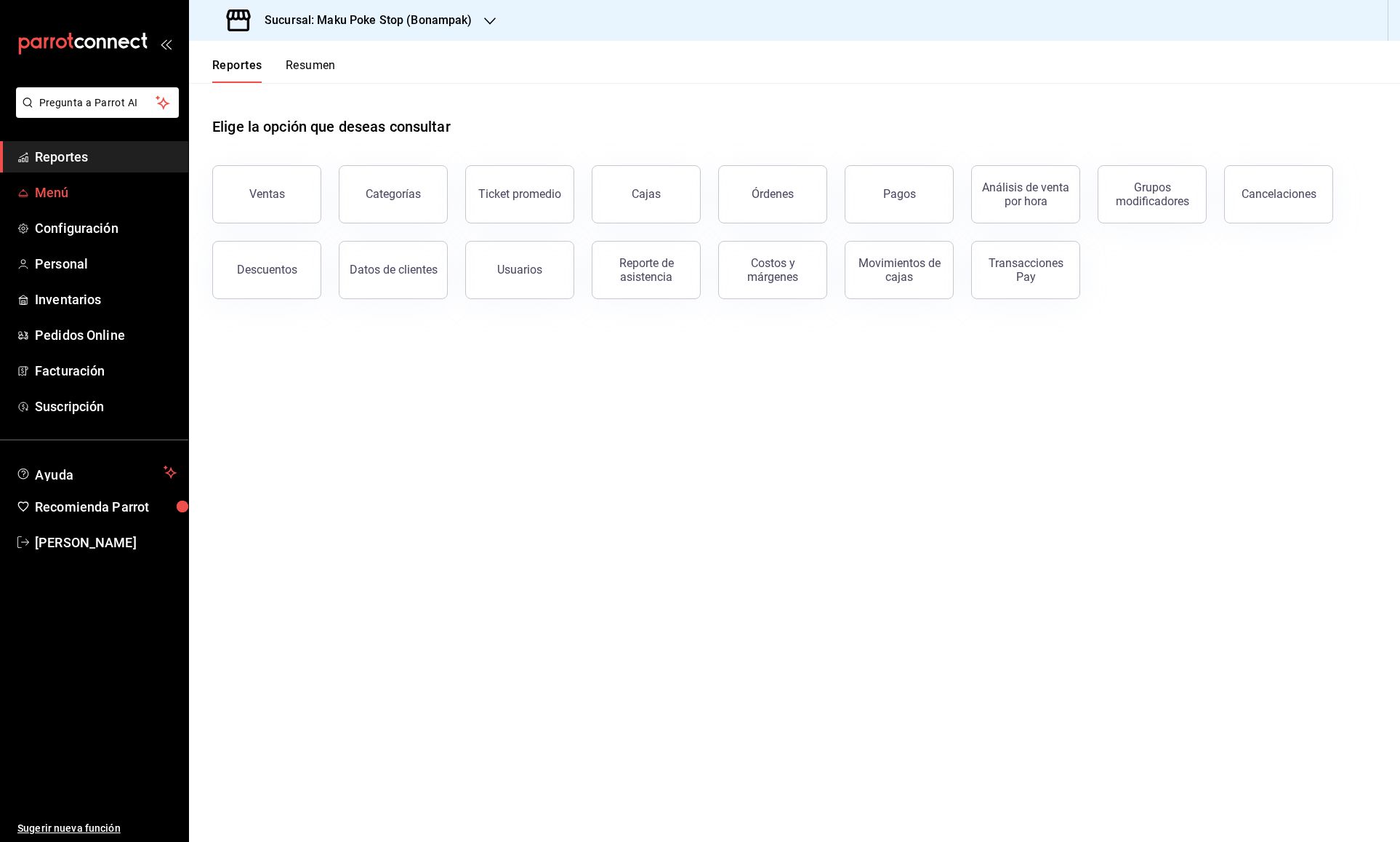
click at [56, 194] on span "Menú" at bounding box center [105, 192] width 142 height 20
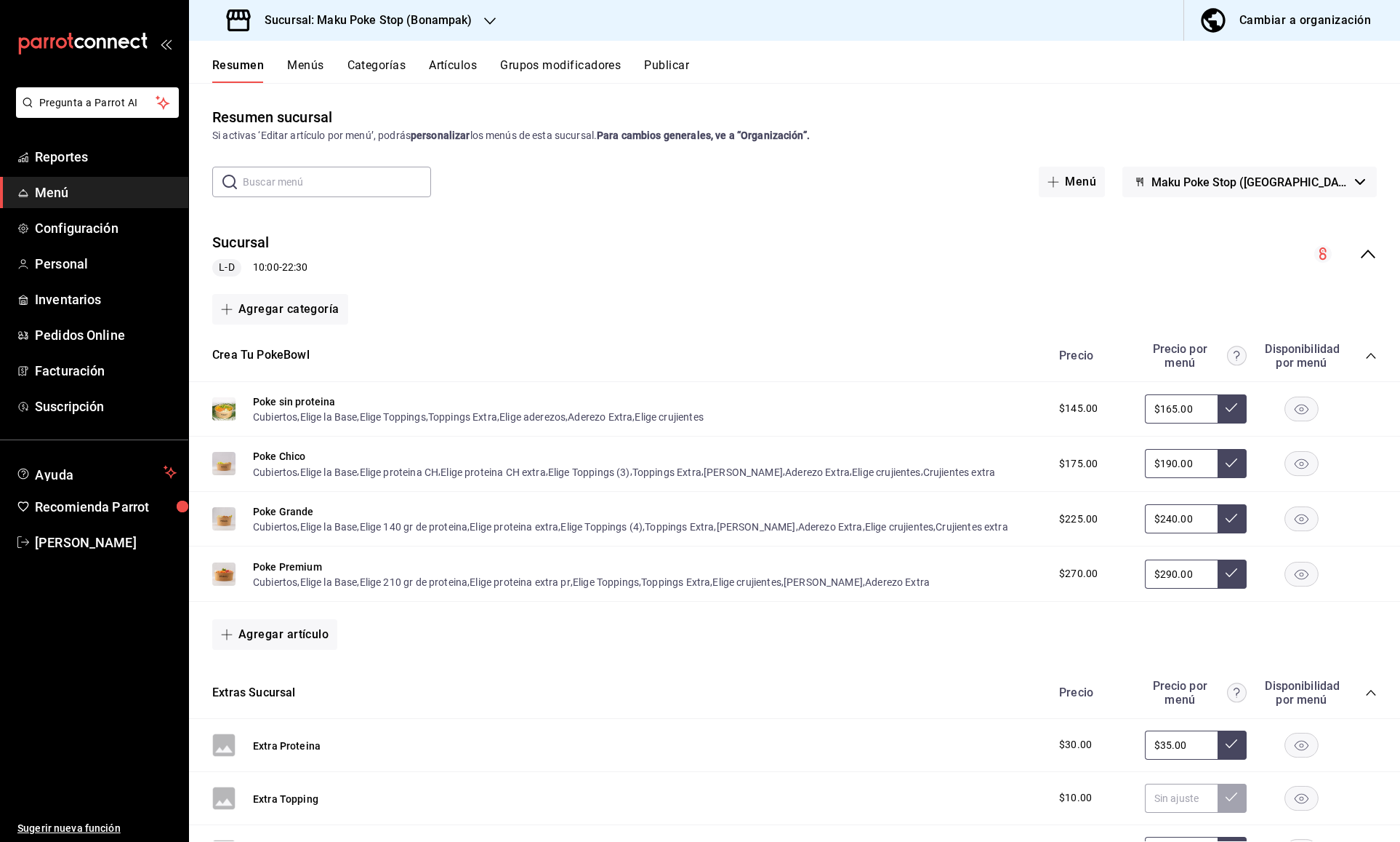
click at [1369, 358] on icon "collapse-category-row" at bounding box center [1372, 356] width 12 height 12
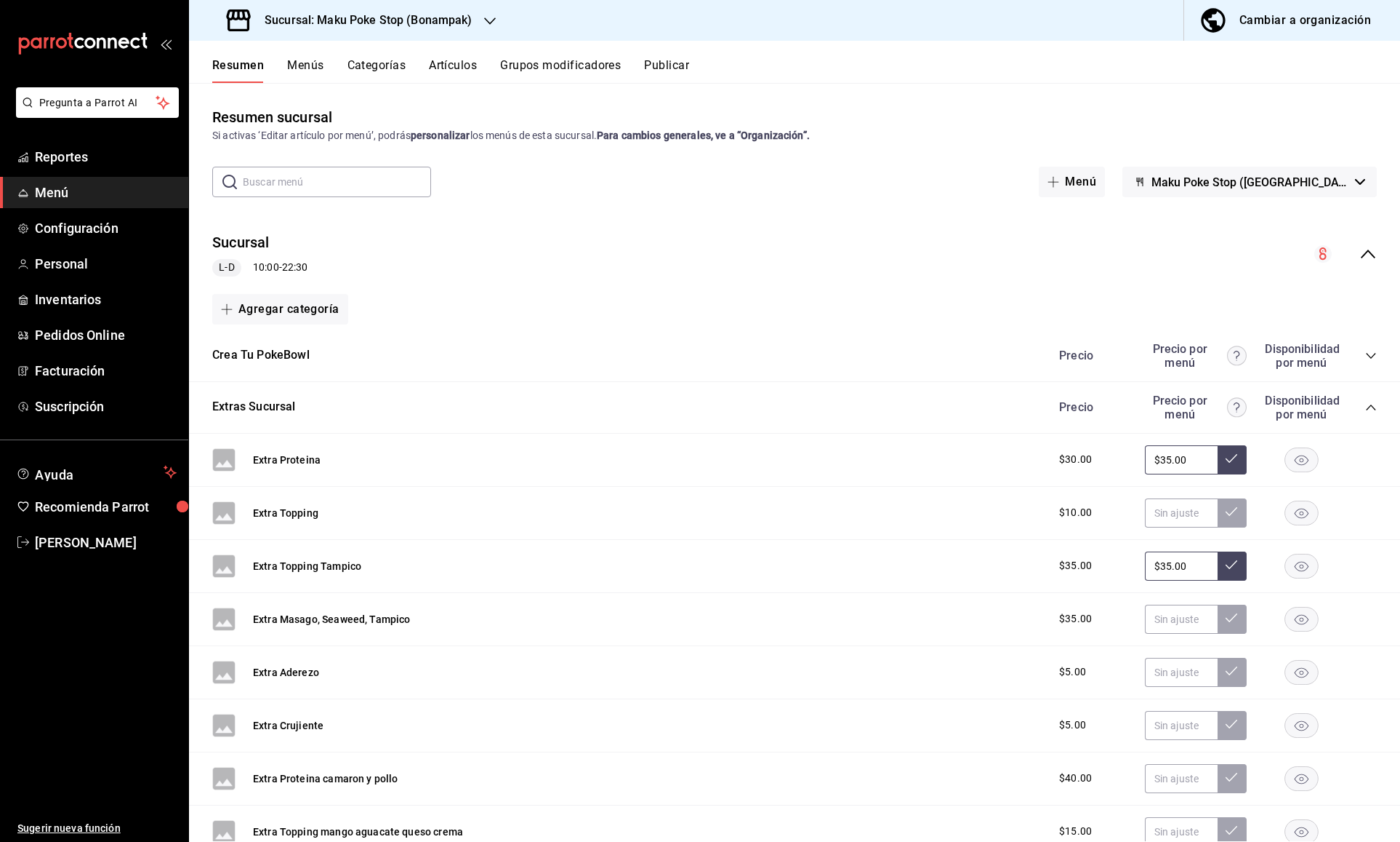
click at [1371, 408] on icon "collapse-category-row" at bounding box center [1372, 407] width 12 height 12
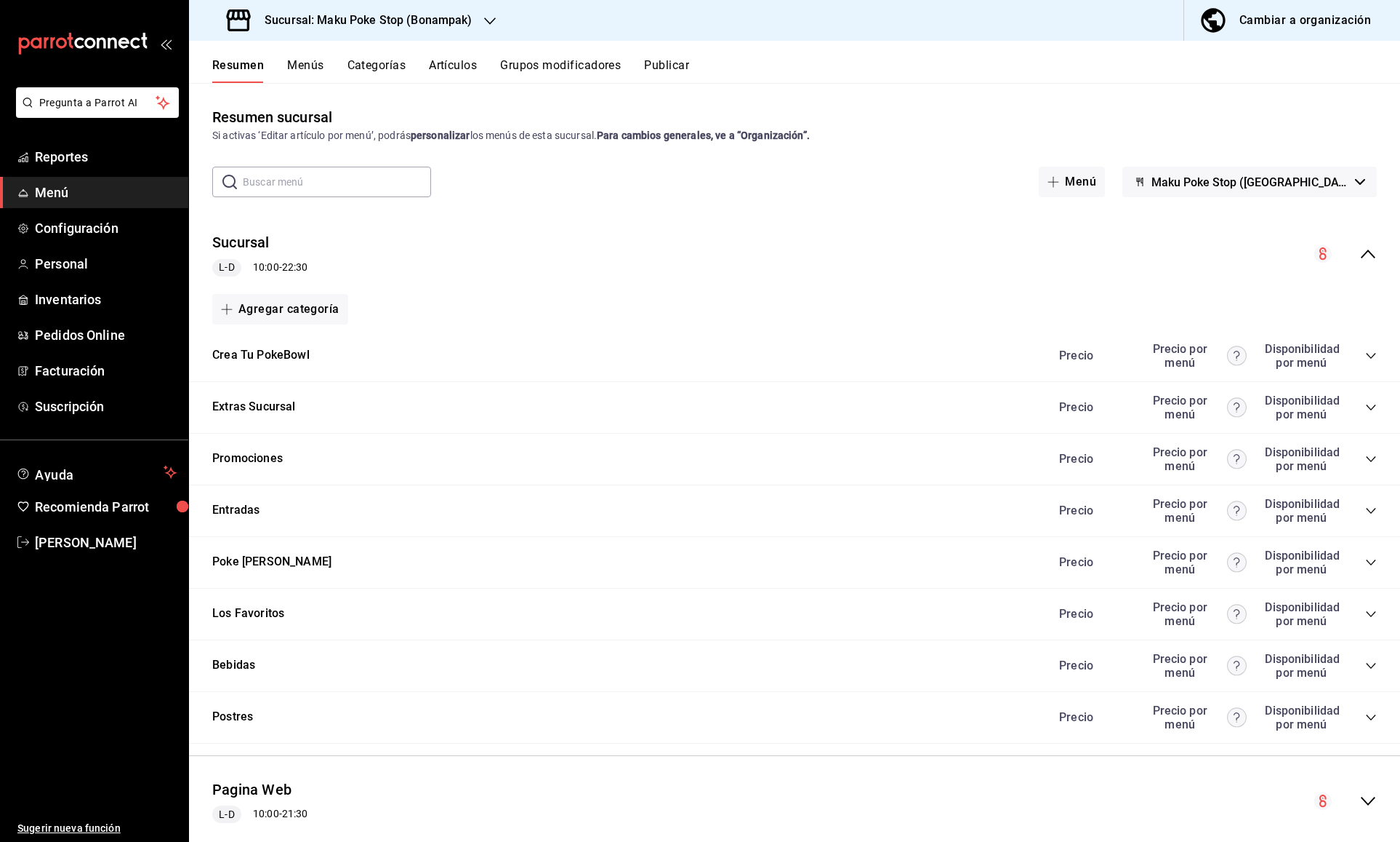
click at [1377, 457] on icon "collapse-category-row" at bounding box center [1372, 459] width 12 height 12
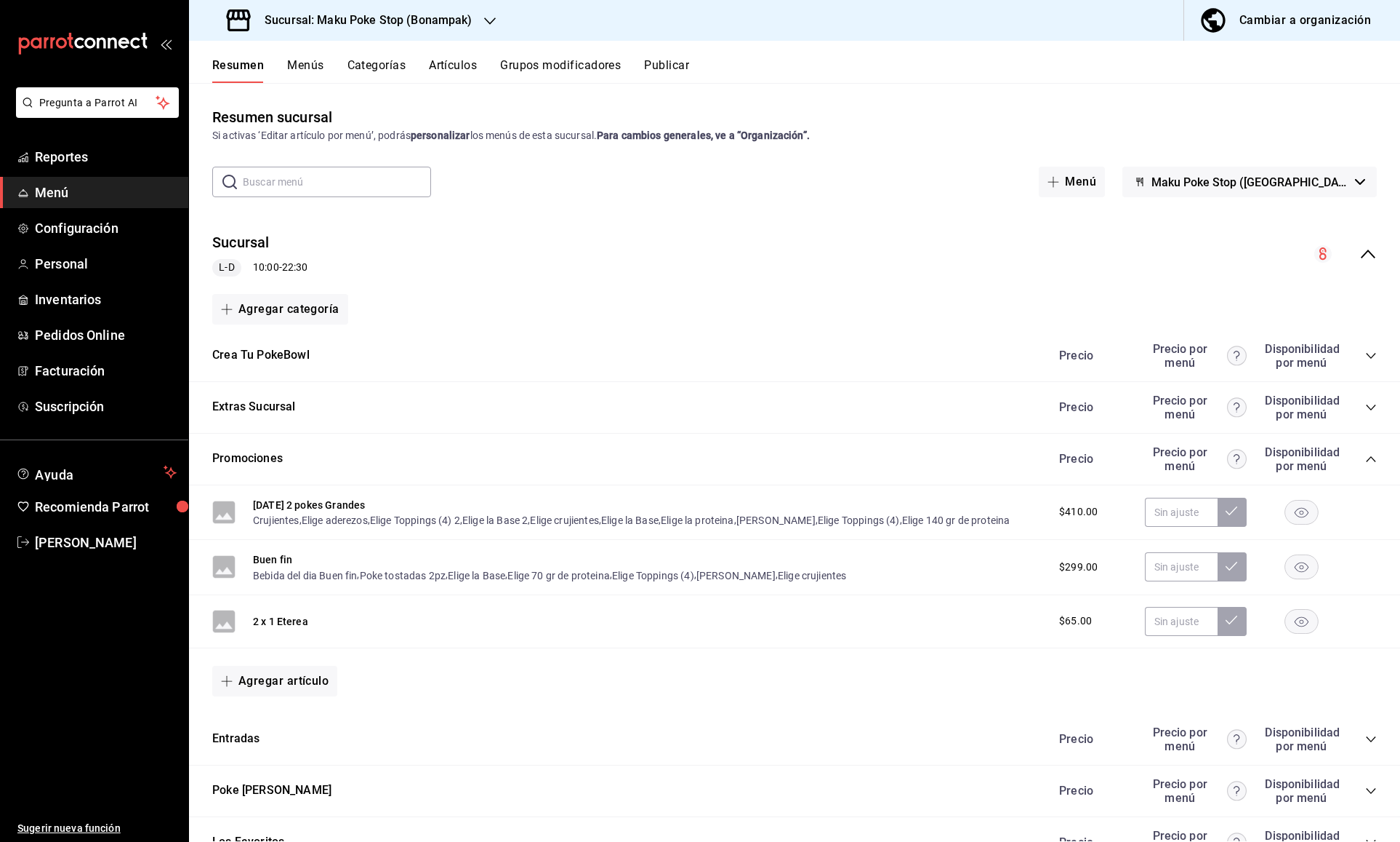
click at [1297, 620] on rect "button" at bounding box center [1302, 620] width 33 height 24
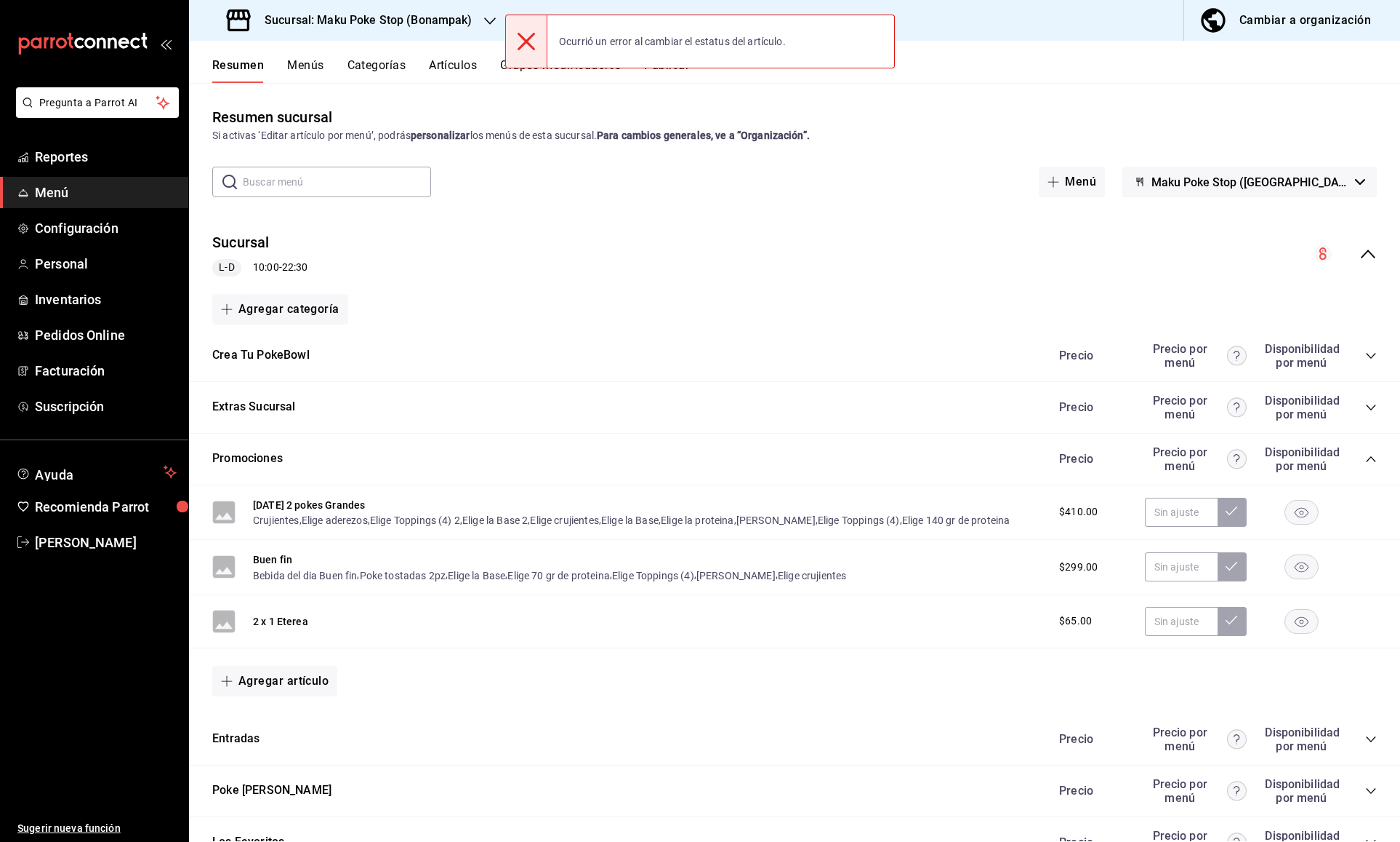
click at [1298, 621] on rect "button" at bounding box center [1302, 620] width 33 height 24
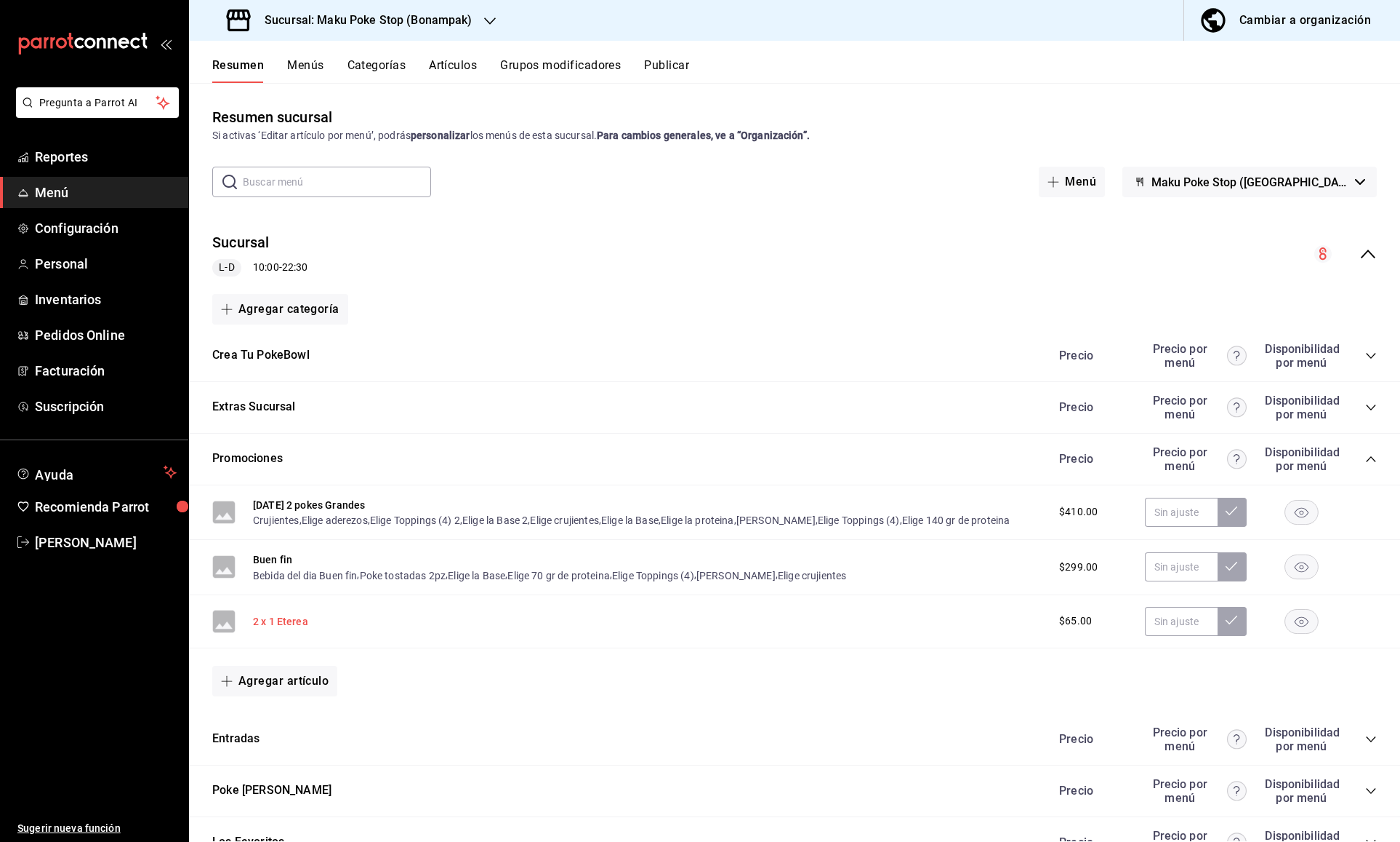
click at [272, 620] on button "2 x 1 Eterea" at bounding box center [280, 621] width 56 height 15
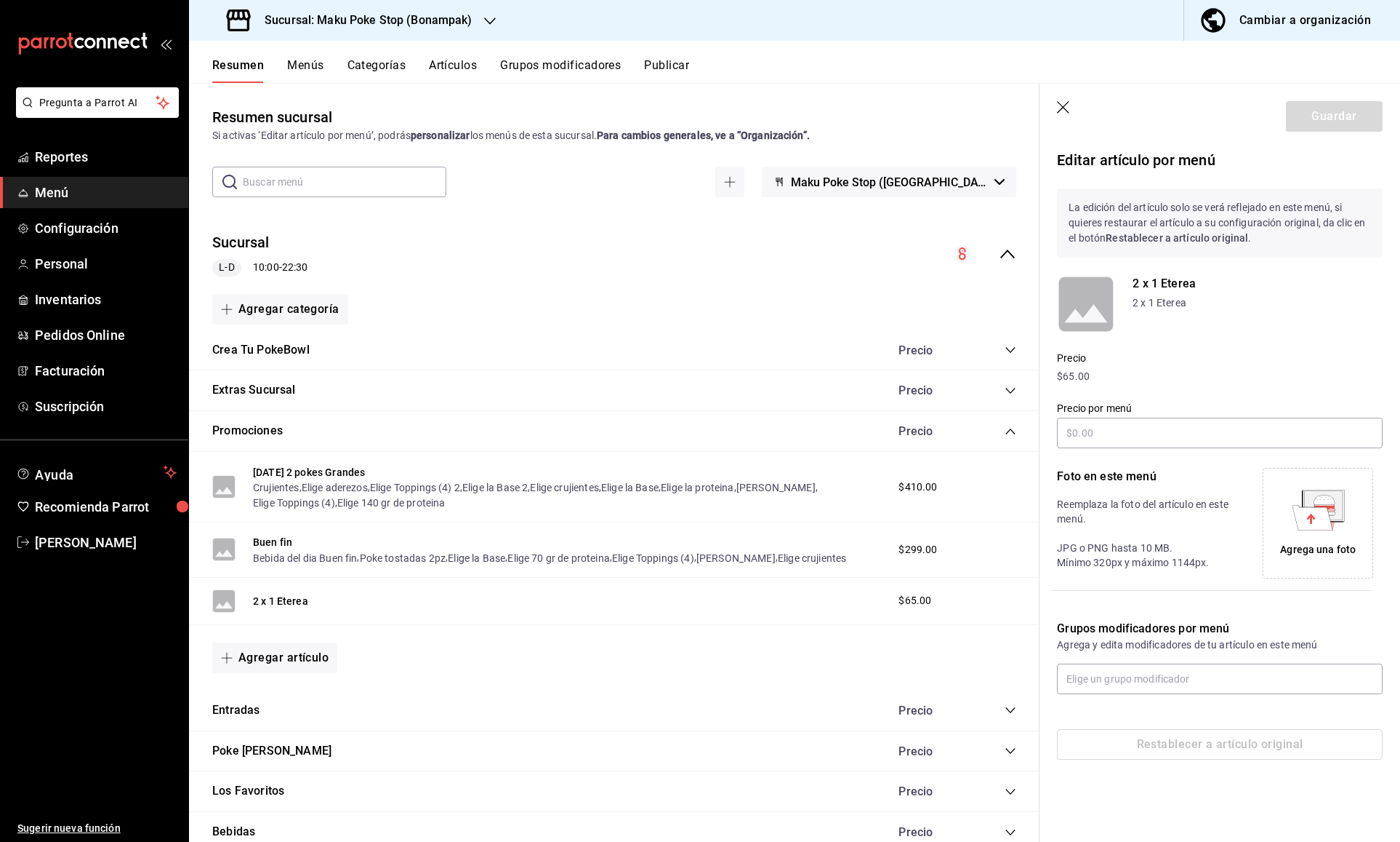
click at [1067, 105] on icon "button" at bounding box center [1064, 108] width 15 height 15
